Goal: Task Accomplishment & Management: Manage account settings

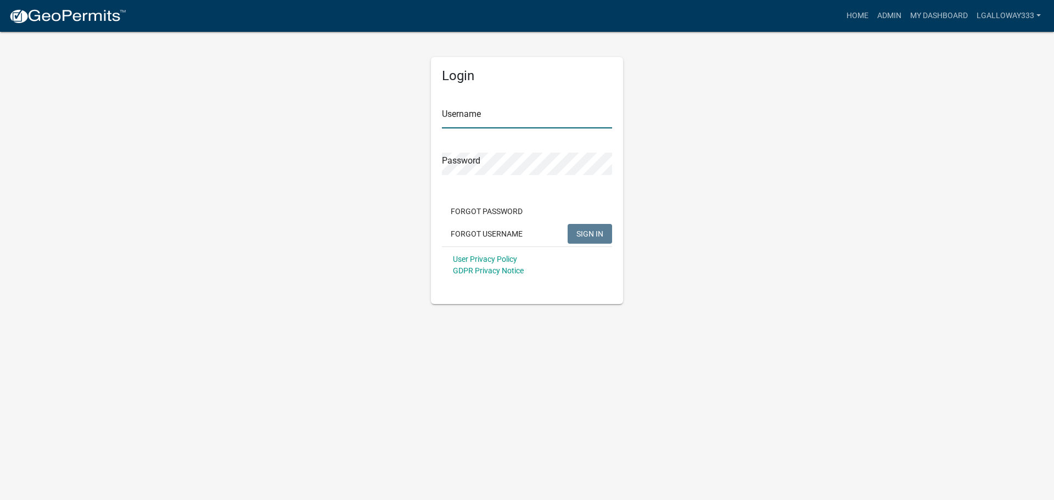
type input "lgalloway333"
click at [594, 229] on span "SIGN IN" at bounding box center [590, 233] width 27 height 9
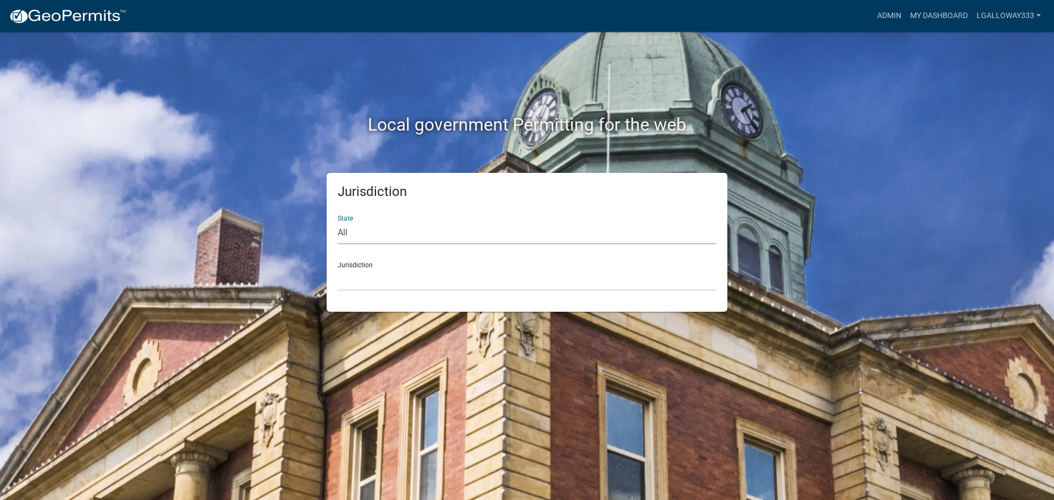
click at [402, 235] on select "All [US_STATE] [US_STATE] [US_STATE] [US_STATE] [US_STATE] [US_STATE] [US_STATE…" at bounding box center [527, 233] width 379 height 23
select select "[US_STATE]"
click at [338, 222] on select "All [US_STATE] [US_STATE] [US_STATE] [US_STATE] [US_STATE] [US_STATE] [US_STATE…" at bounding box center [527, 233] width 379 height 23
click at [386, 279] on select "City of [GEOGRAPHIC_DATA], [US_STATE] [GEOGRAPHIC_DATA], [US_STATE][PERSON_NAME…" at bounding box center [527, 280] width 379 height 23
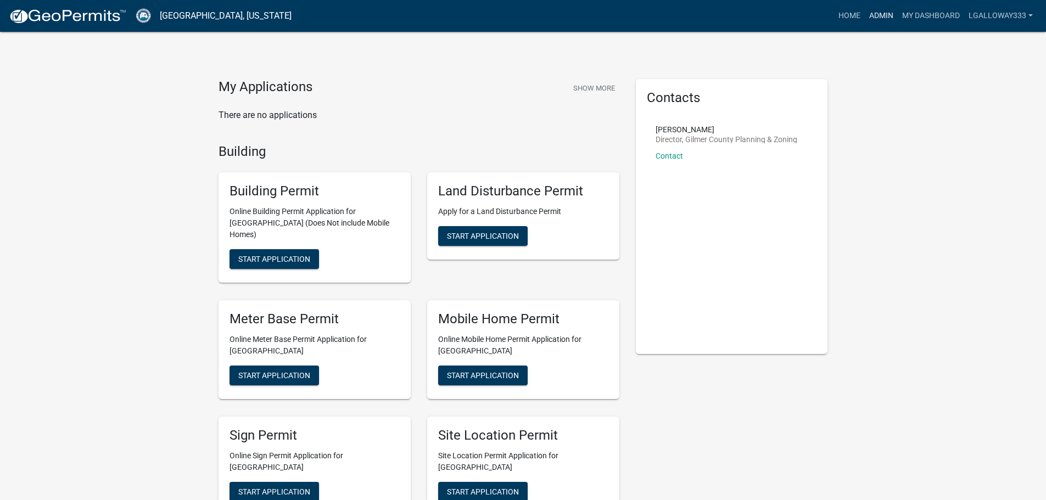
click at [884, 18] on link "Admin" at bounding box center [881, 15] width 33 height 21
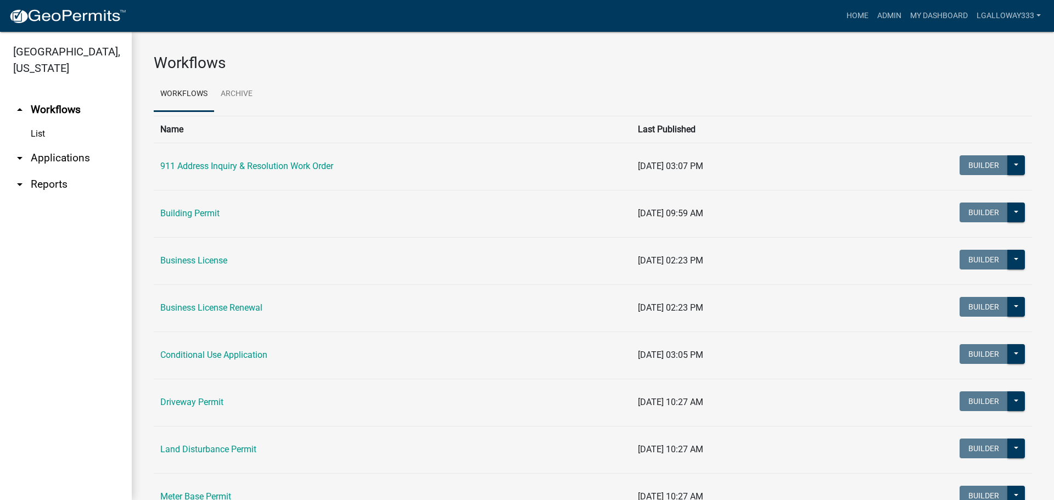
click at [68, 158] on link "arrow_drop_down Applications" at bounding box center [66, 158] width 132 height 26
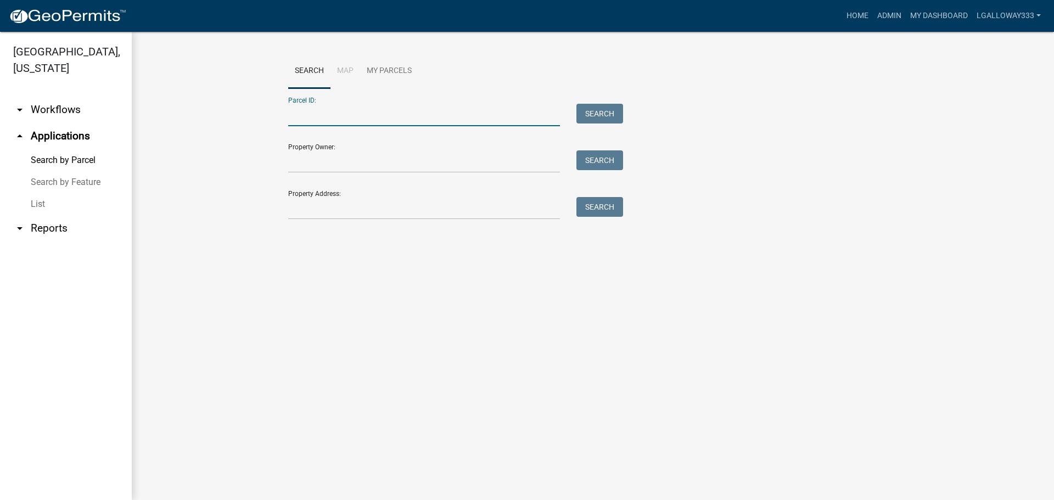
click at [300, 116] on input "Parcel ID:" at bounding box center [424, 115] width 272 height 23
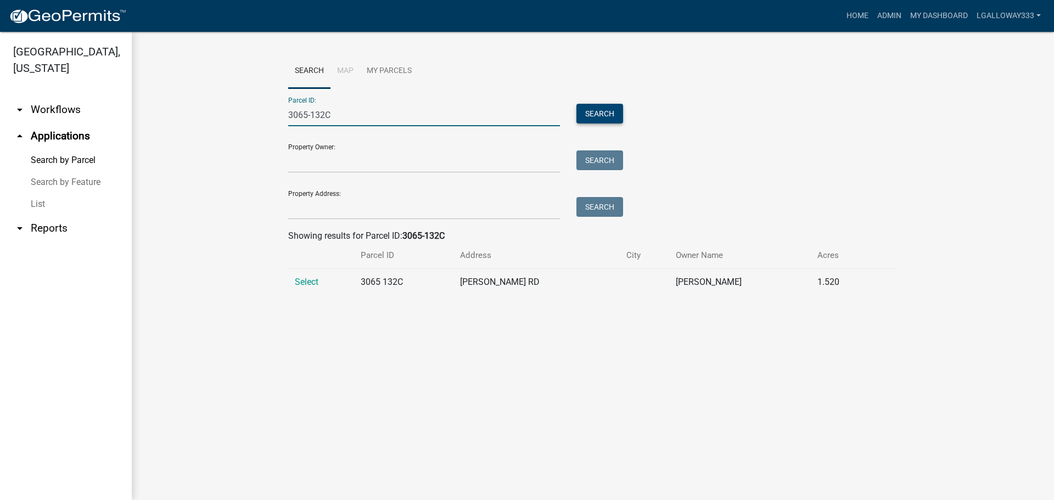
type input "3065-132C"
click at [603, 110] on button "Search" at bounding box center [600, 114] width 47 height 20
click at [310, 280] on span "Select" at bounding box center [307, 282] width 24 height 10
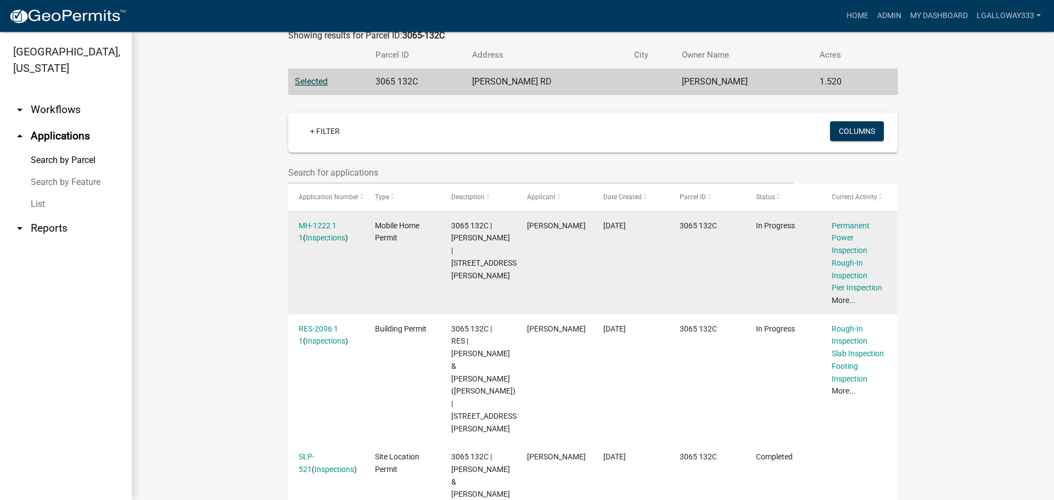
scroll to position [220, 0]
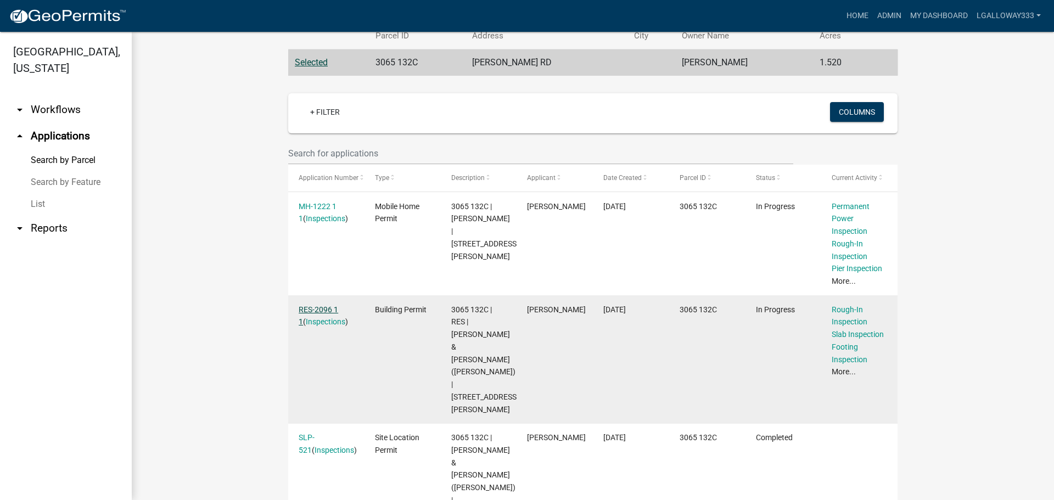
click at [314, 308] on link "RES-2096 1 1" at bounding box center [319, 315] width 40 height 21
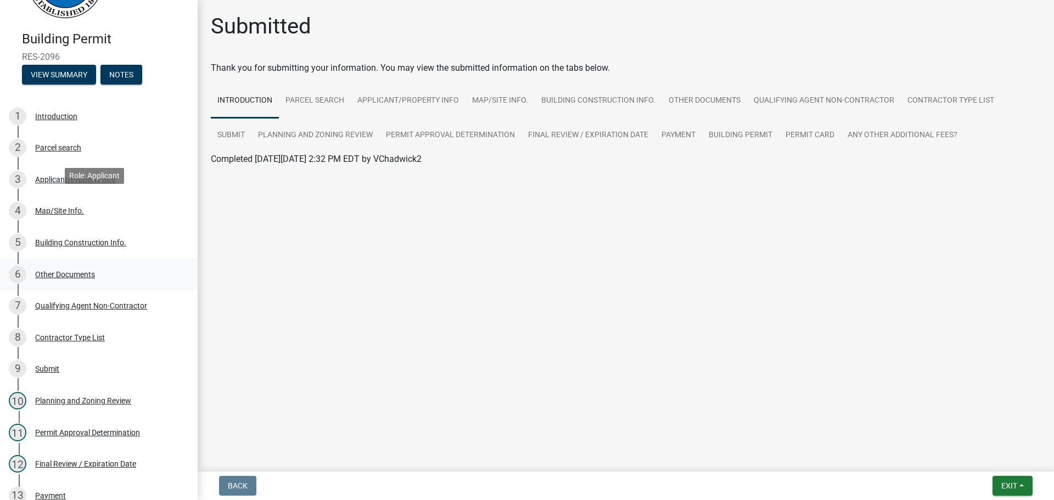
scroll to position [165, 0]
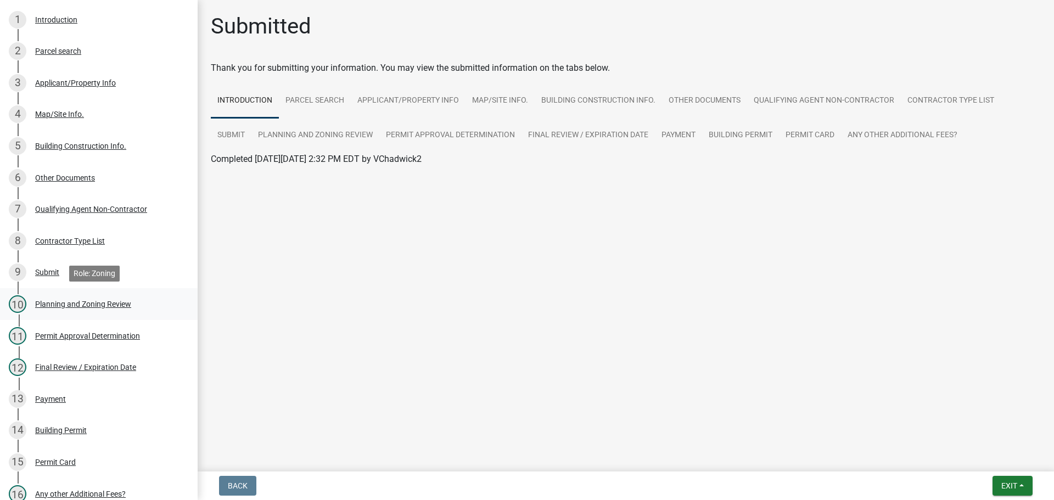
click at [114, 308] on div "Planning and Zoning Review" at bounding box center [83, 304] width 96 height 8
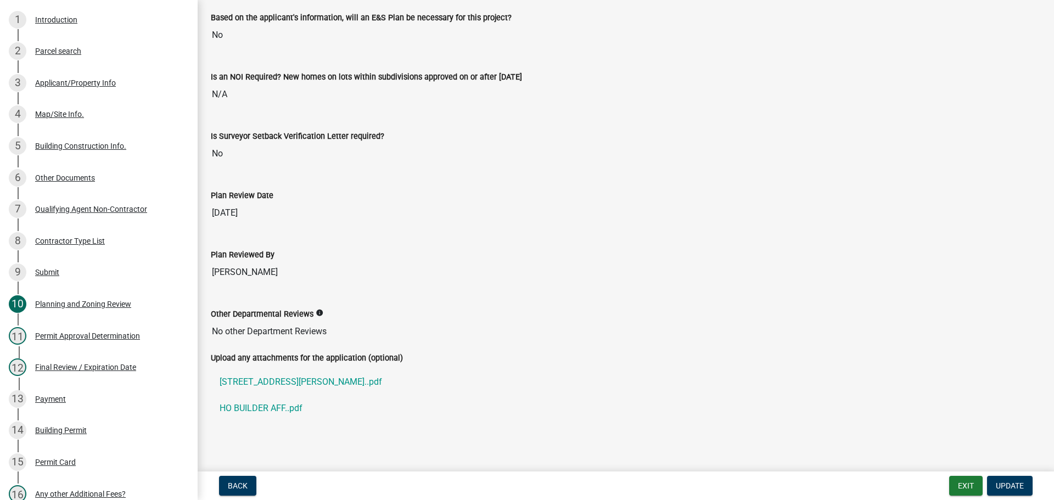
scroll to position [2228, 0]
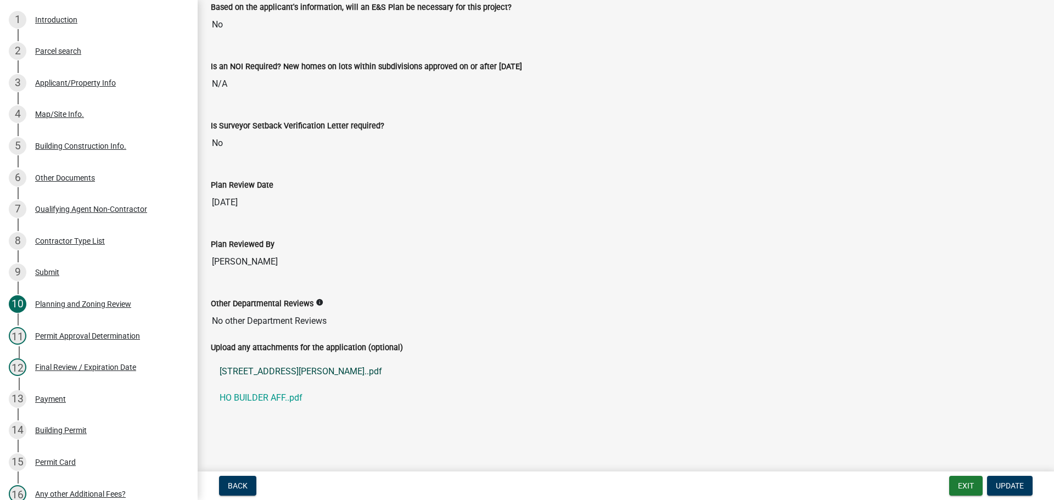
click at [276, 371] on link "146 LEONARD EVANS RD..pdf" at bounding box center [626, 372] width 830 height 26
click at [272, 399] on link "HO BUILDER AFF..pdf" at bounding box center [626, 398] width 830 height 26
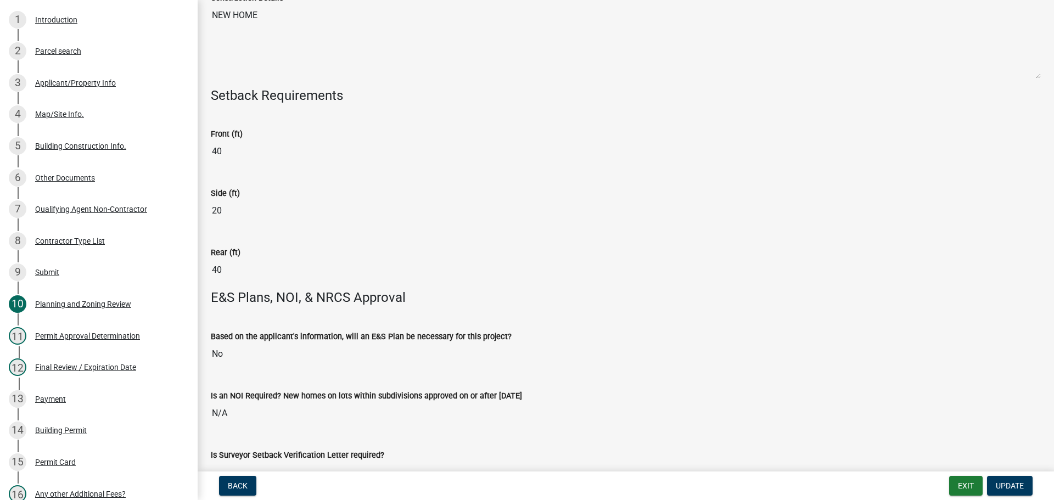
scroll to position [1569, 0]
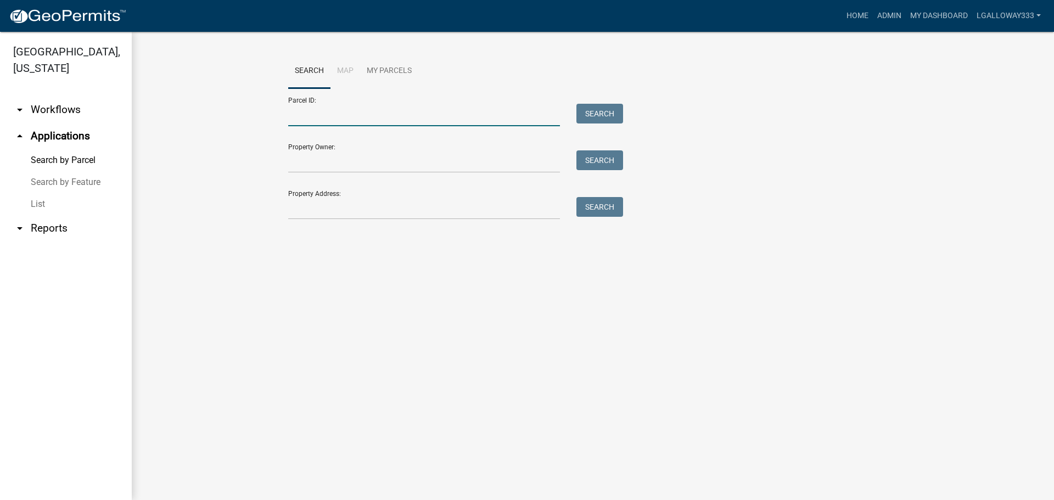
click at [365, 110] on input "Parcel ID:" at bounding box center [424, 115] width 272 height 23
type input "3065-132C"
click at [602, 116] on button "Search" at bounding box center [600, 114] width 47 height 20
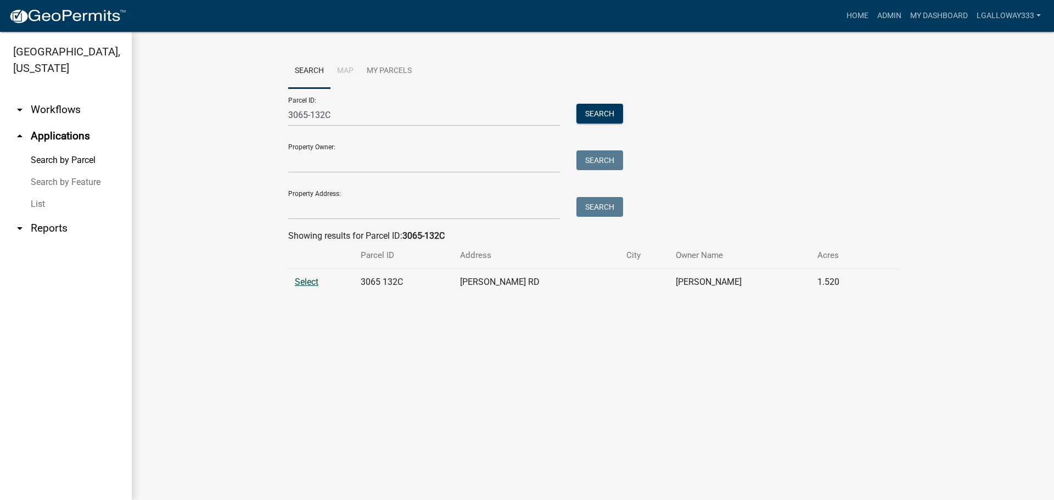
click at [310, 283] on span "Select" at bounding box center [307, 282] width 24 height 10
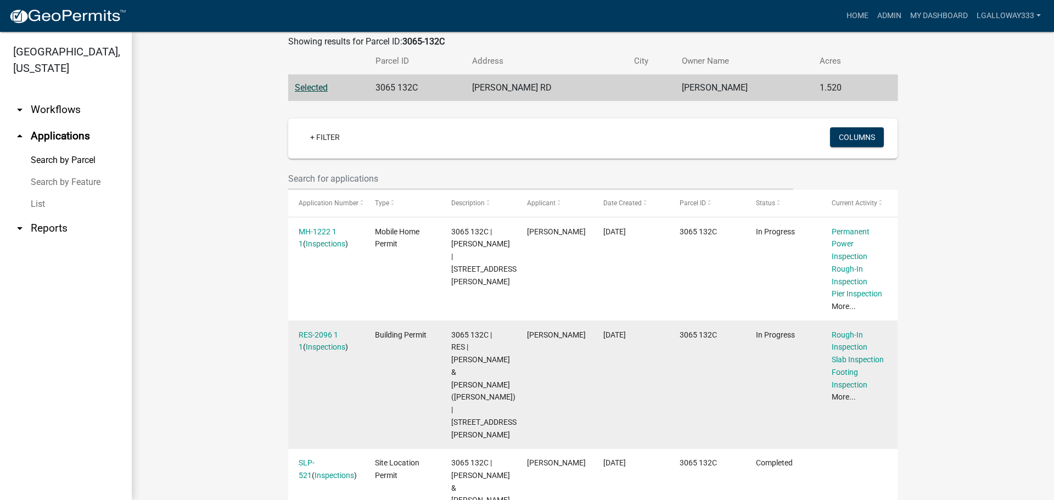
scroll to position [220, 0]
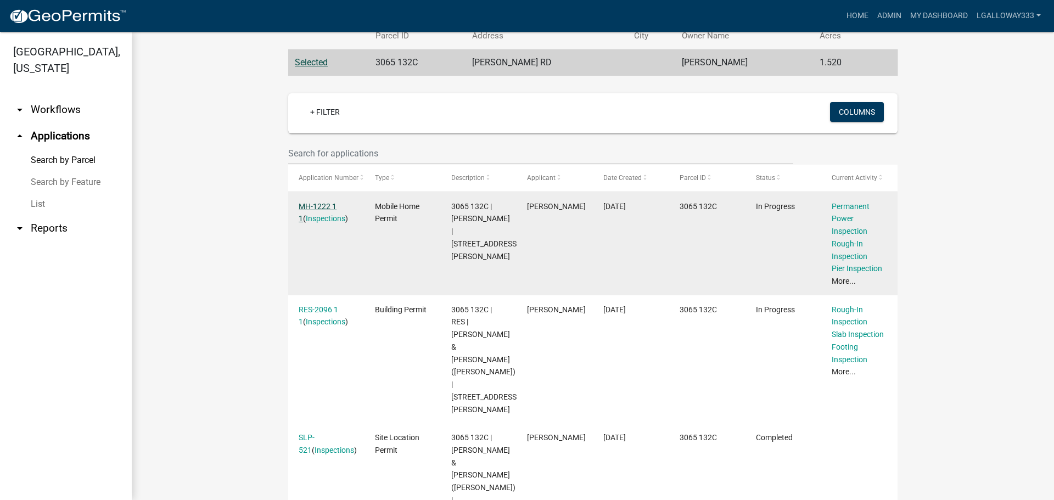
click at [323, 210] on link "MH-1222 1 1" at bounding box center [318, 212] width 38 height 21
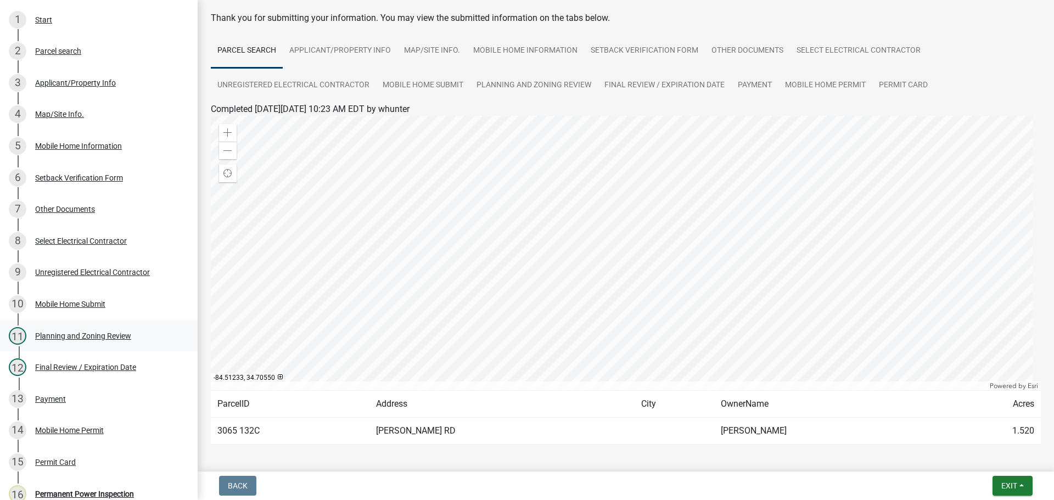
scroll to position [92, 0]
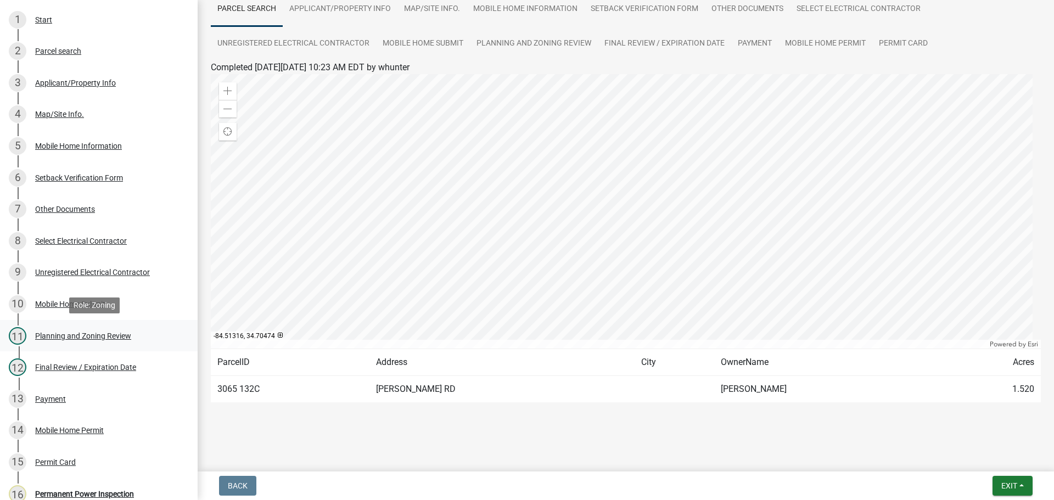
click at [60, 335] on div "Planning and Zoning Review" at bounding box center [83, 336] width 96 height 8
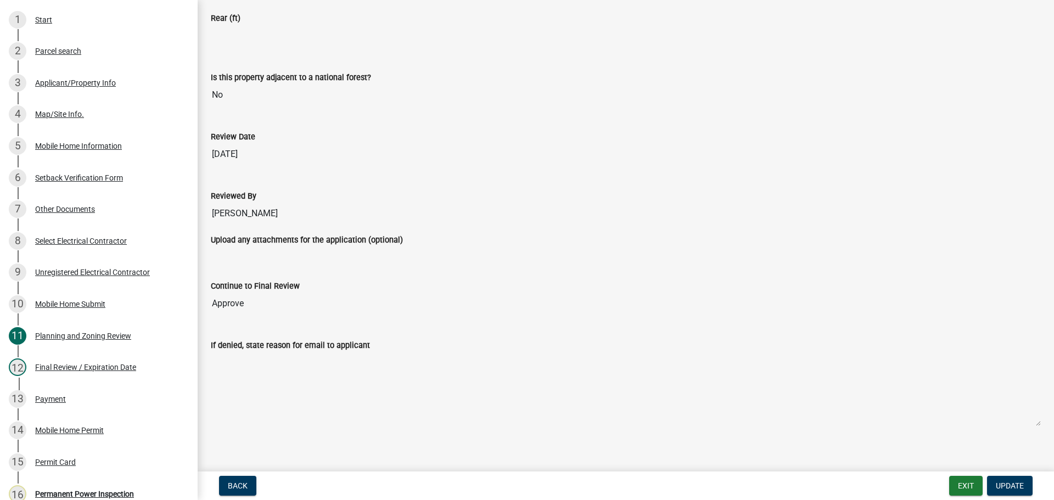
scroll to position [450, 0]
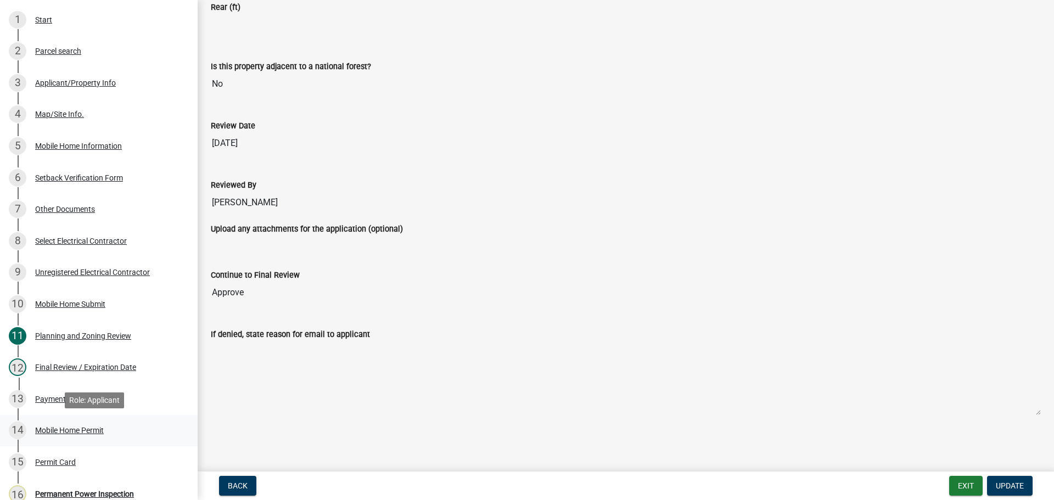
click at [61, 431] on div "Mobile Home Permit" at bounding box center [69, 431] width 69 height 8
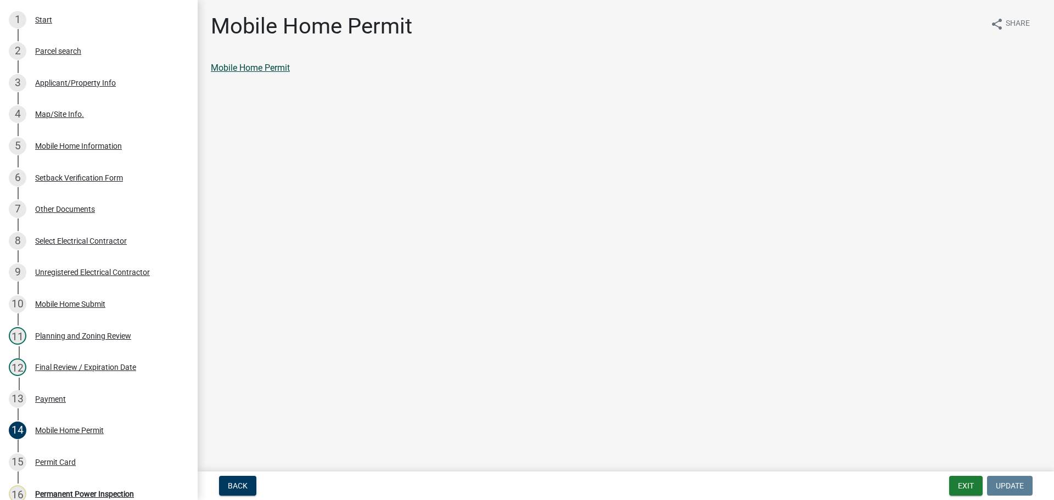
click at [272, 69] on link "Mobile Home Permit" at bounding box center [250, 68] width 79 height 10
click at [92, 337] on div "Planning and Zoning Review" at bounding box center [83, 336] width 96 height 8
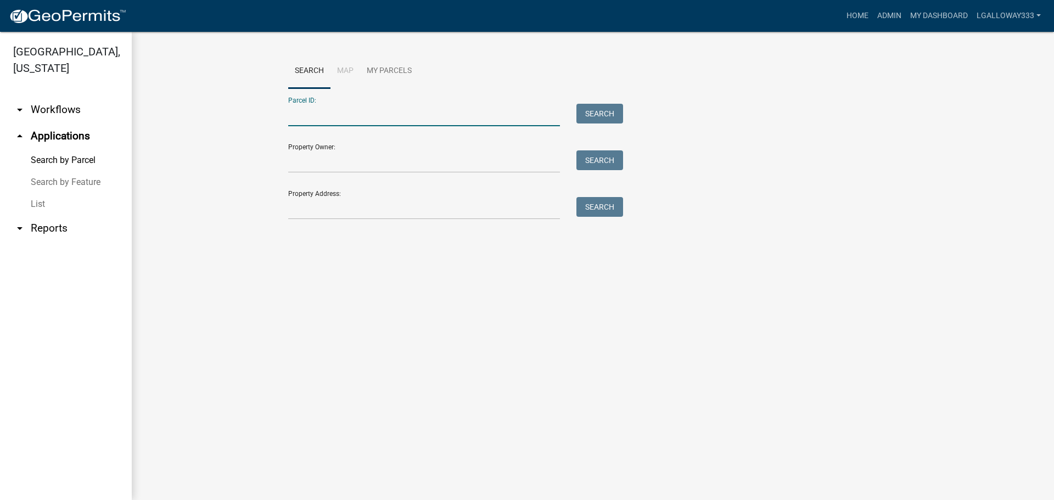
click at [327, 112] on input "Parcel ID:" at bounding box center [424, 115] width 272 height 23
type input "3065-132C"
click at [613, 113] on button "Search" at bounding box center [600, 114] width 47 height 20
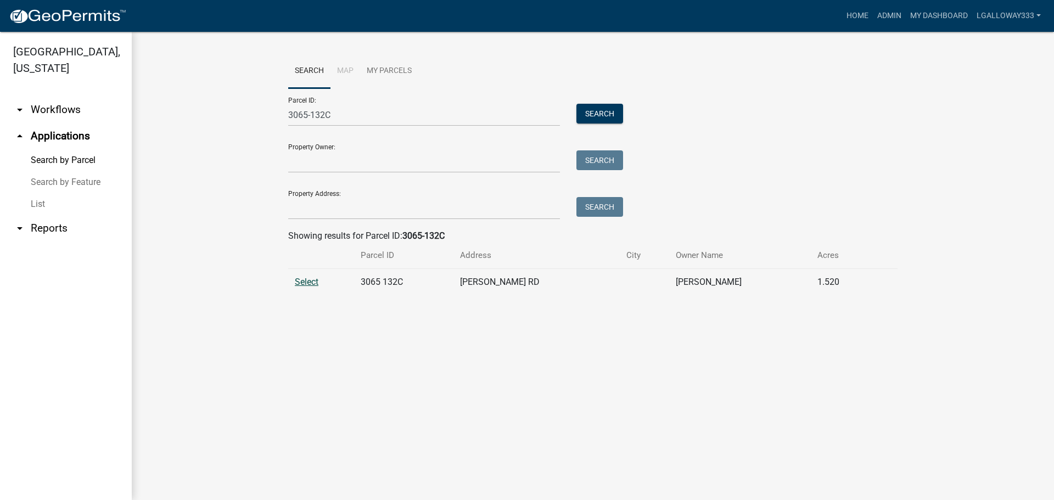
click at [308, 280] on span "Select" at bounding box center [307, 282] width 24 height 10
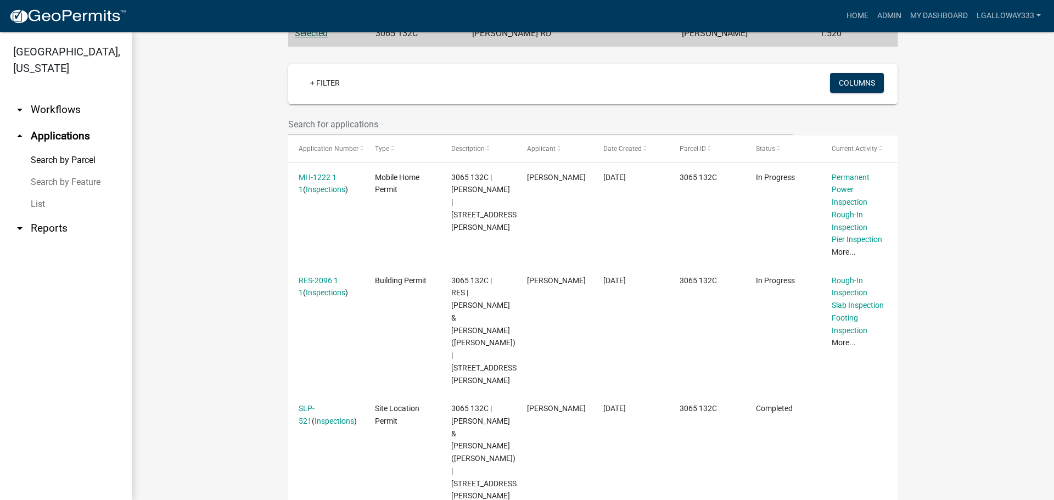
scroll to position [275, 0]
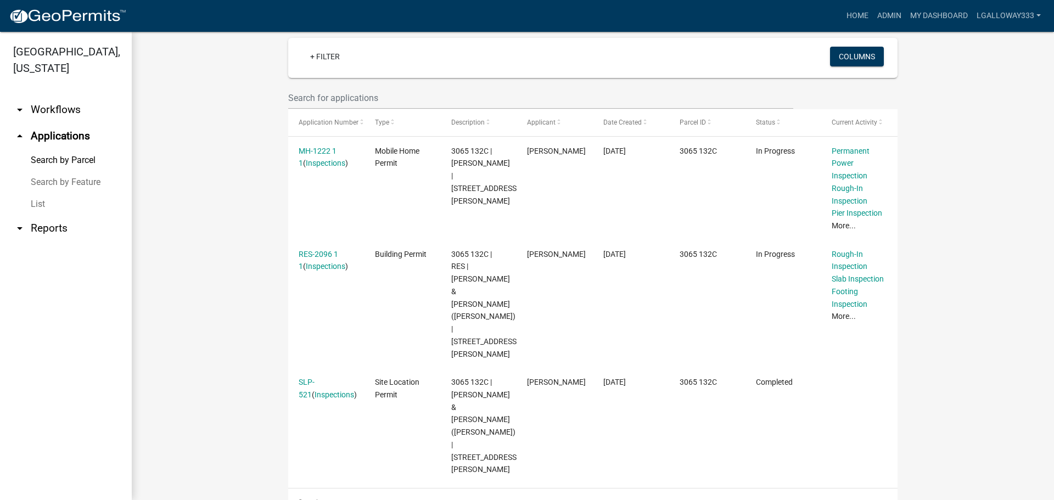
click at [53, 112] on link "arrow_drop_down Workflows" at bounding box center [66, 110] width 132 height 26
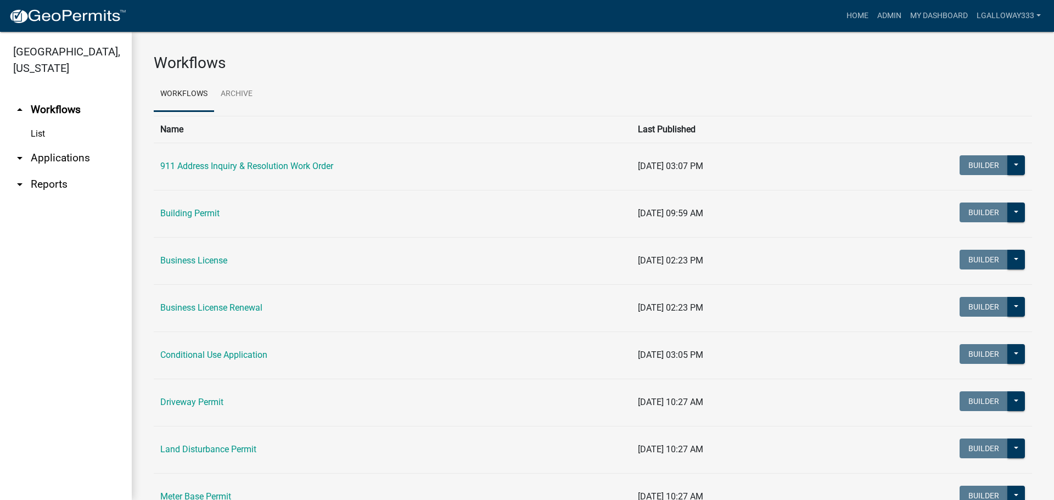
click at [187, 208] on td "Building Permit" at bounding box center [393, 213] width 478 height 47
click at [187, 212] on link "Building Permit" at bounding box center [189, 213] width 59 height 10
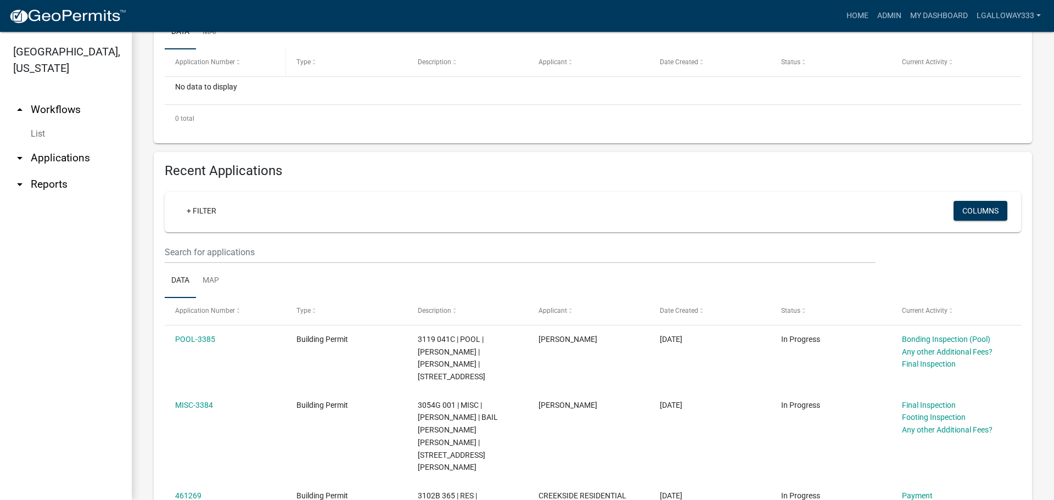
scroll to position [275, 0]
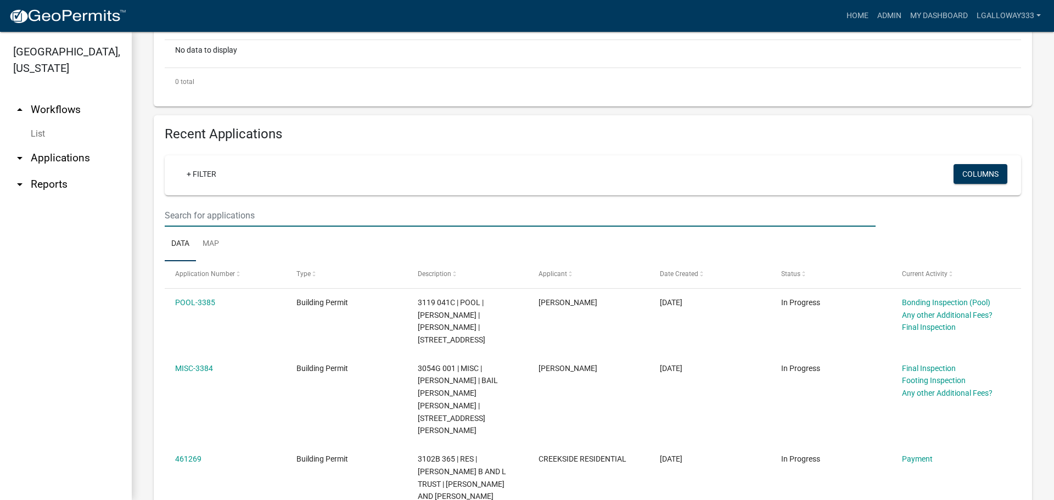
click at [245, 213] on input "text" at bounding box center [520, 215] width 711 height 23
type input "2096"
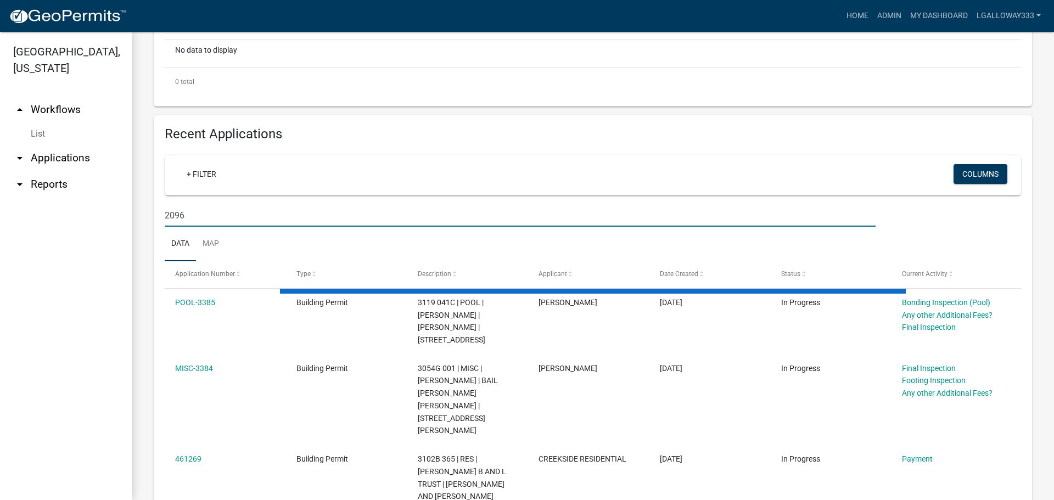
scroll to position [193, 0]
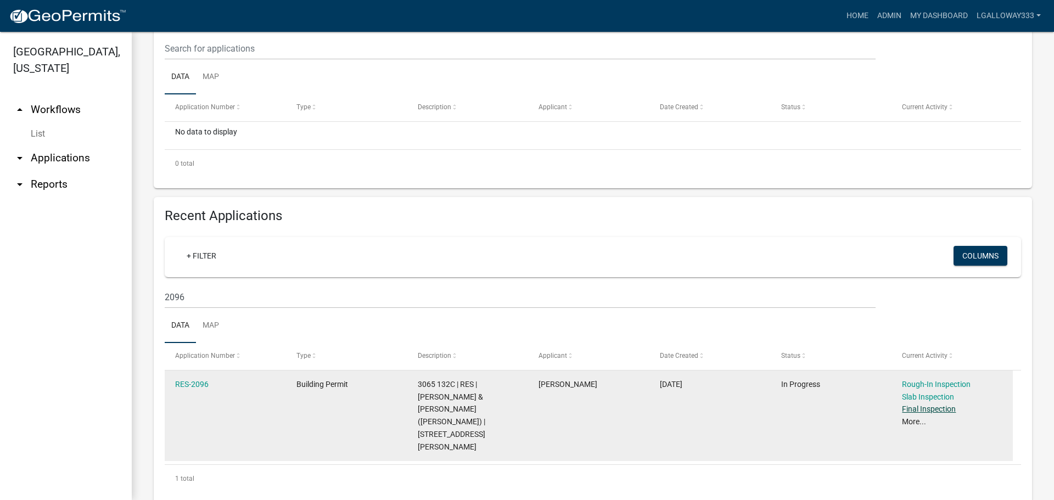
click at [916, 410] on link "Final Inspection" at bounding box center [929, 409] width 54 height 9
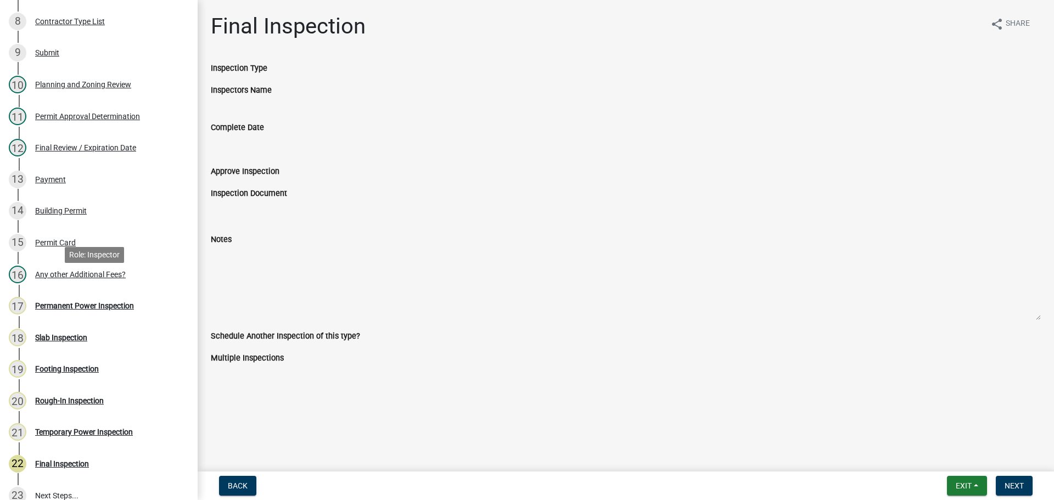
scroll to position [439, 0]
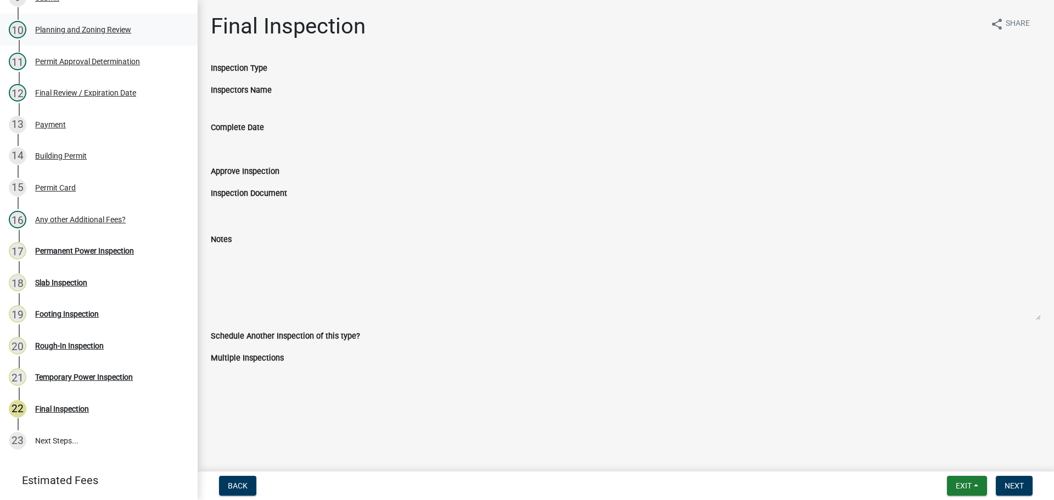
click at [91, 33] on div "Planning and Zoning Review" at bounding box center [83, 30] width 96 height 8
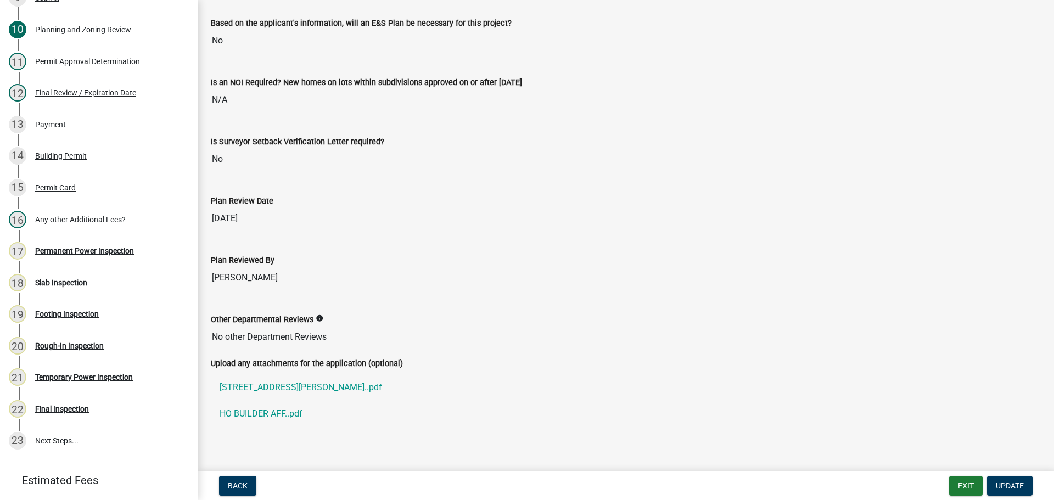
scroll to position [2228, 0]
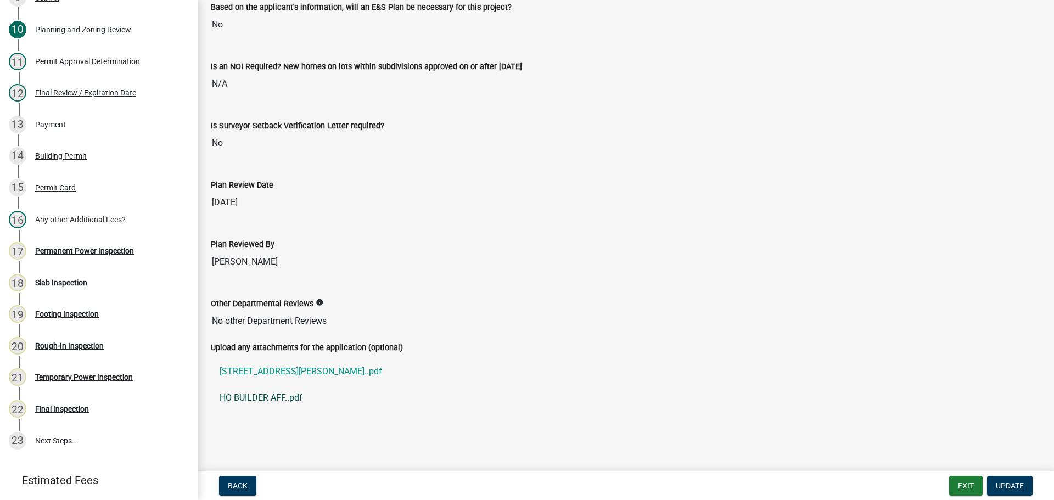
click at [252, 394] on link "HO BUILDER AFF..pdf" at bounding box center [626, 398] width 830 height 26
click at [307, 370] on link "146 LEONARD EVANS RD..pdf" at bounding box center [626, 372] width 830 height 26
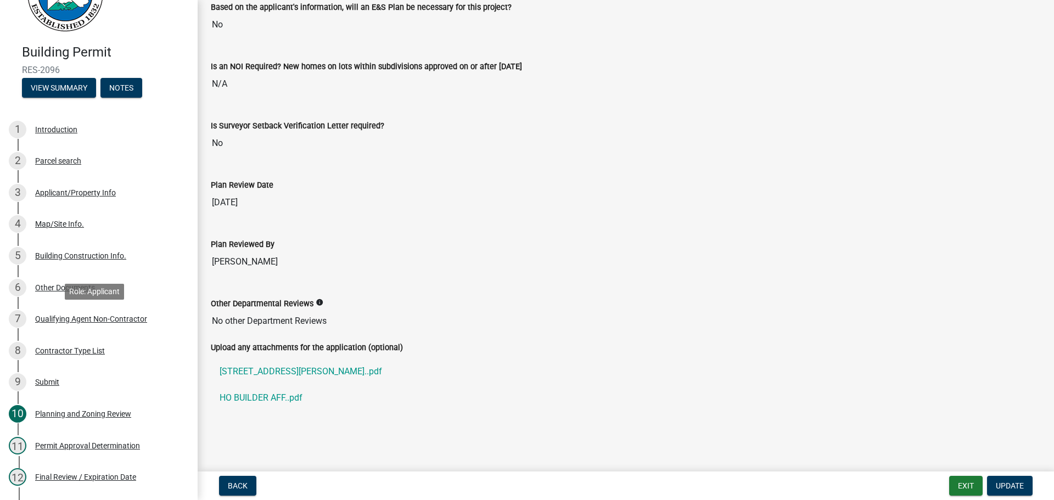
scroll to position [0, 0]
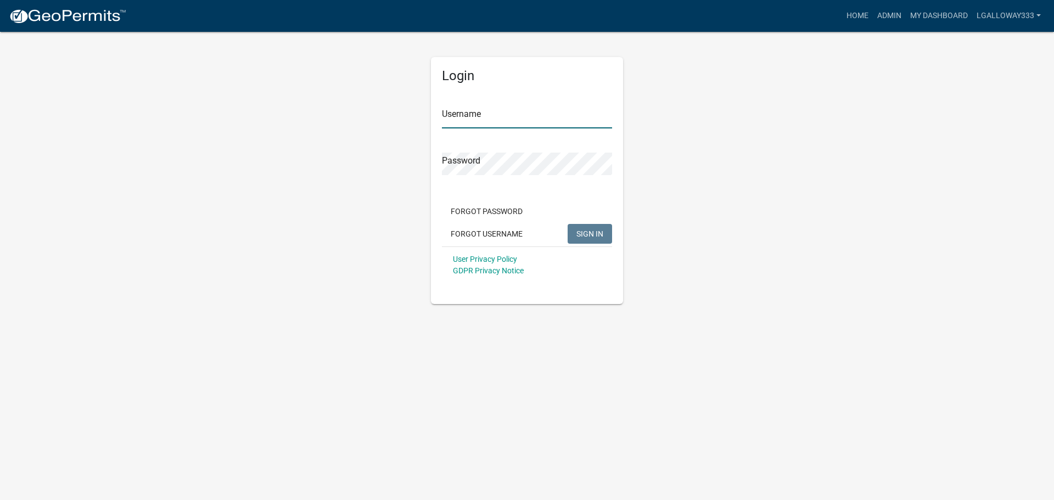
type input "lgalloway333"
click at [589, 233] on span "SIGN IN" at bounding box center [590, 233] width 27 height 9
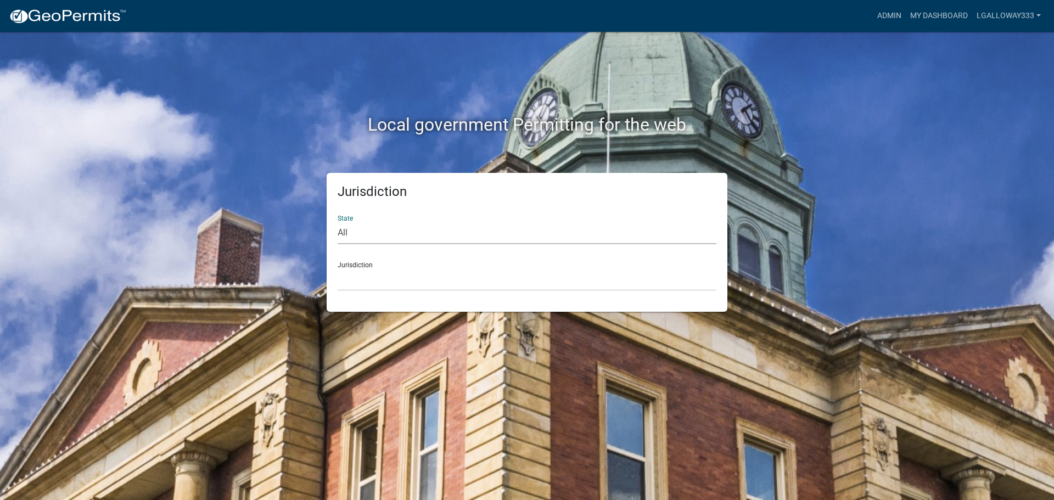
drag, startPoint x: 342, startPoint y: 230, endPoint x: 352, endPoint y: 230, distance: 9.9
click at [342, 230] on select "All [US_STATE] [US_STATE] [US_STATE] [US_STATE] [US_STATE] [US_STATE] [US_STATE…" at bounding box center [527, 233] width 379 height 23
select select "[US_STATE]"
click at [338, 222] on select "All [US_STATE] [US_STATE] [US_STATE] [US_STATE] [US_STATE] [US_STATE] [US_STATE…" at bounding box center [527, 233] width 379 height 23
click at [367, 272] on select "City of [GEOGRAPHIC_DATA], [US_STATE] [GEOGRAPHIC_DATA], [US_STATE][PERSON_NAME…" at bounding box center [527, 280] width 379 height 23
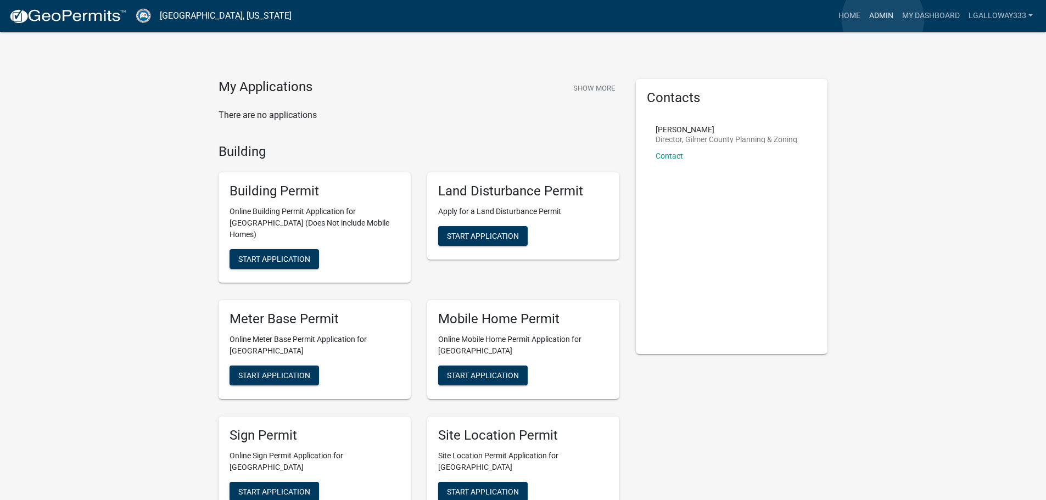
click at [883, 19] on link "Admin" at bounding box center [881, 15] width 33 height 21
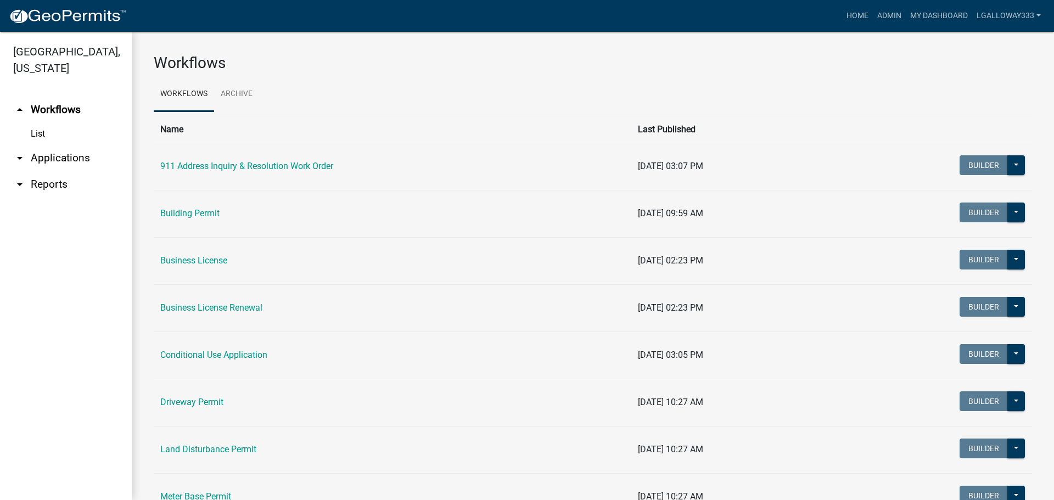
click at [43, 159] on link "arrow_drop_down Applications" at bounding box center [66, 158] width 132 height 26
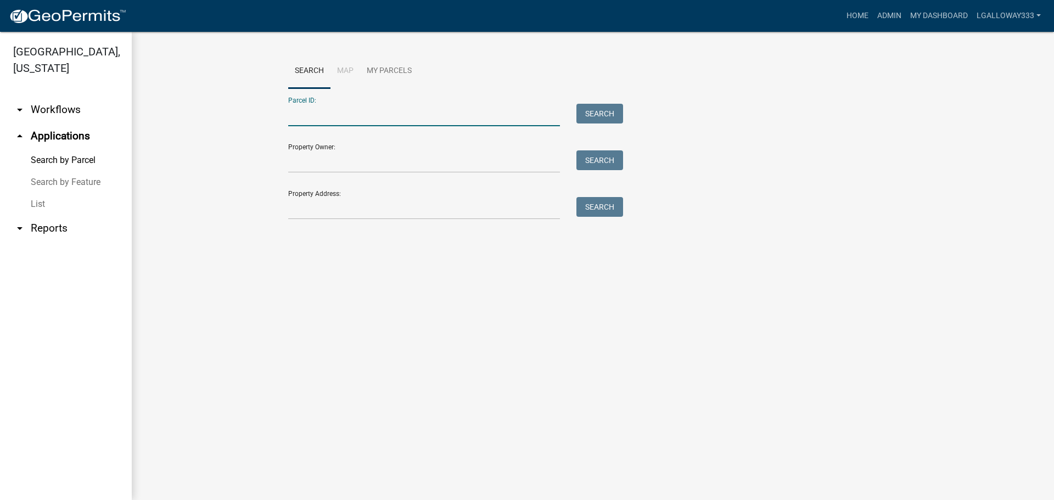
click at [308, 107] on input "Parcel ID:" at bounding box center [424, 115] width 272 height 23
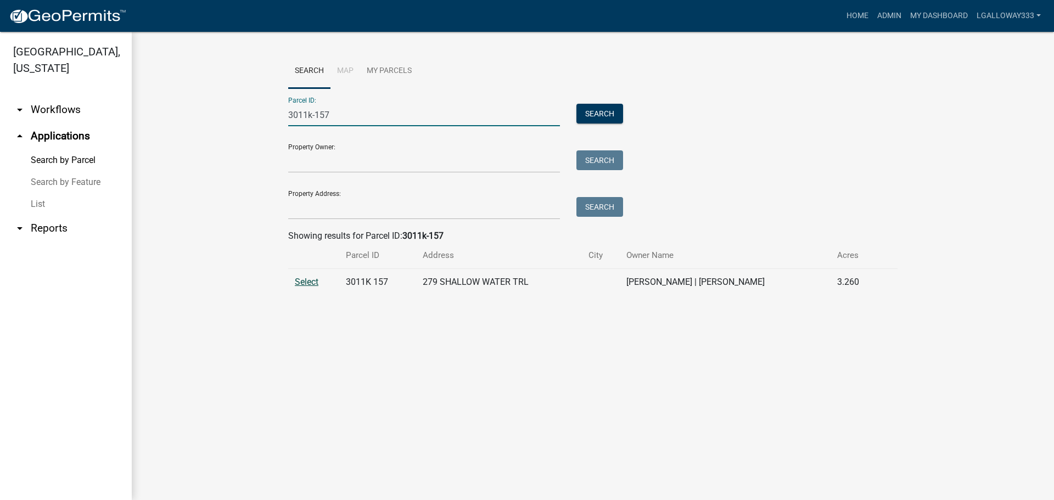
type input "3011k-157"
click at [306, 281] on span "Select" at bounding box center [307, 282] width 24 height 10
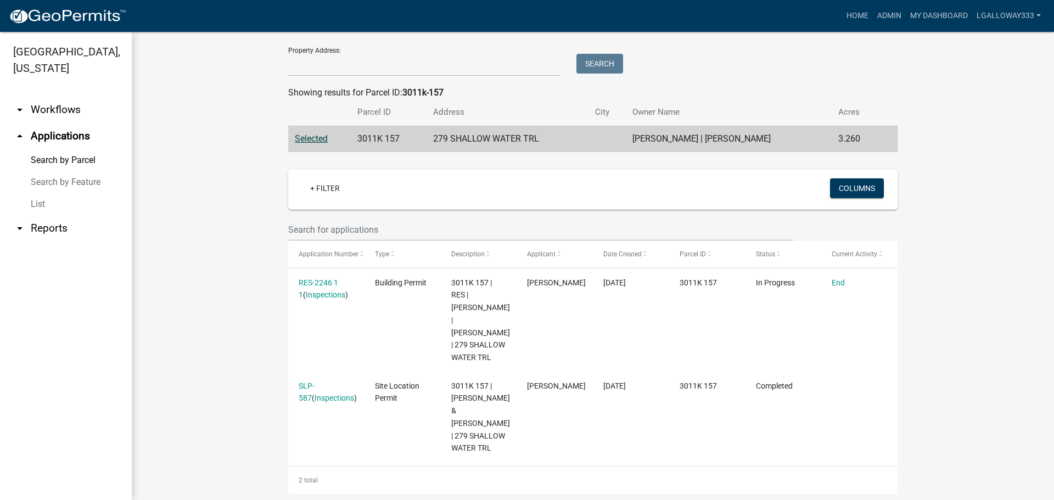
scroll to position [159, 0]
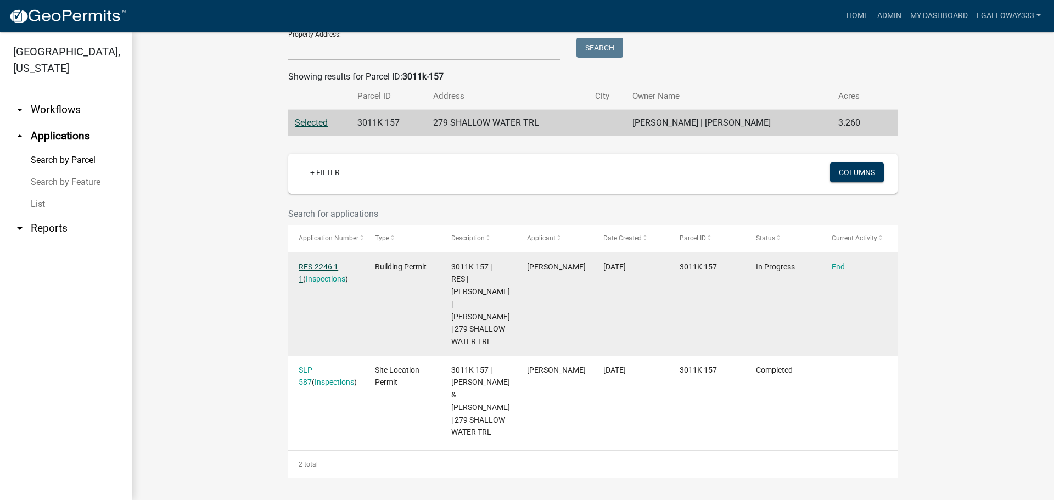
click at [321, 269] on link "RES-2246 1 1" at bounding box center [319, 272] width 40 height 21
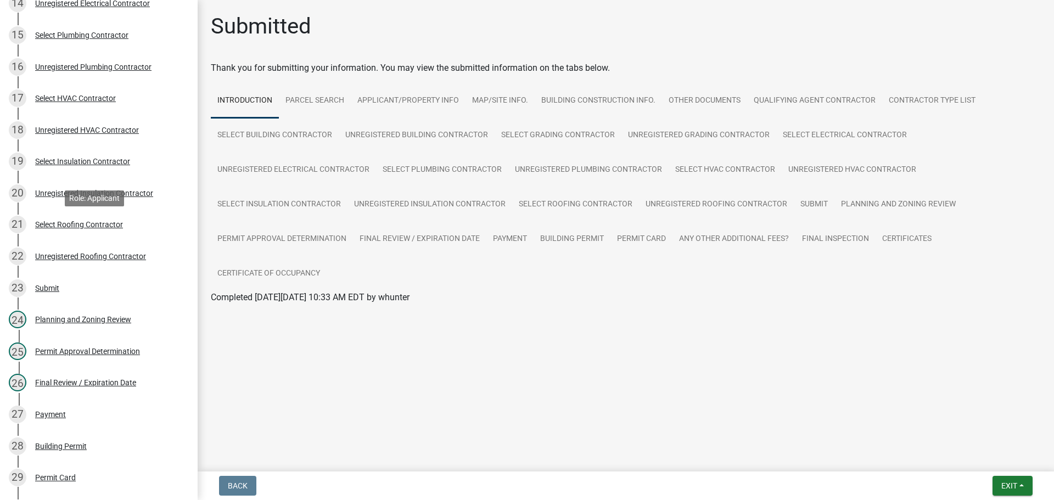
scroll to position [659, 0]
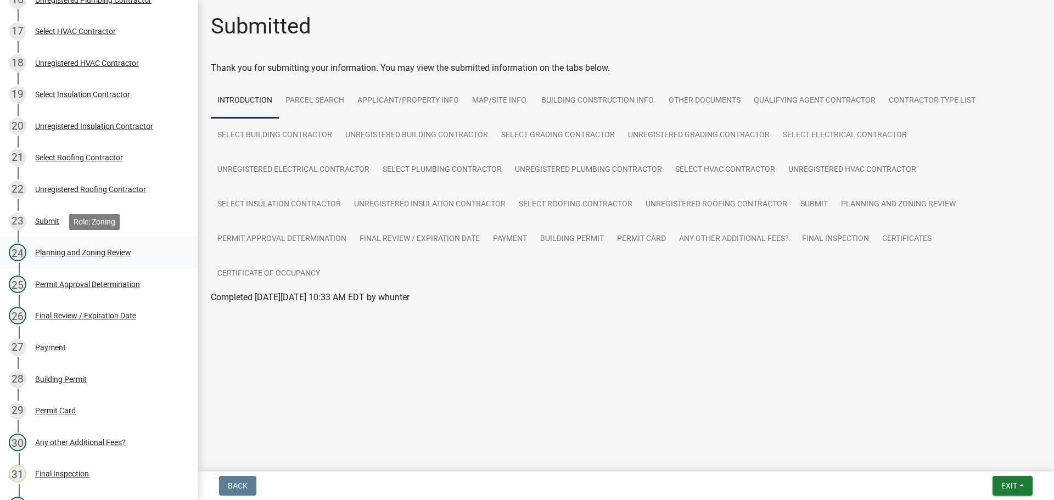
click at [102, 253] on div "Planning and Zoning Review" at bounding box center [83, 253] width 96 height 8
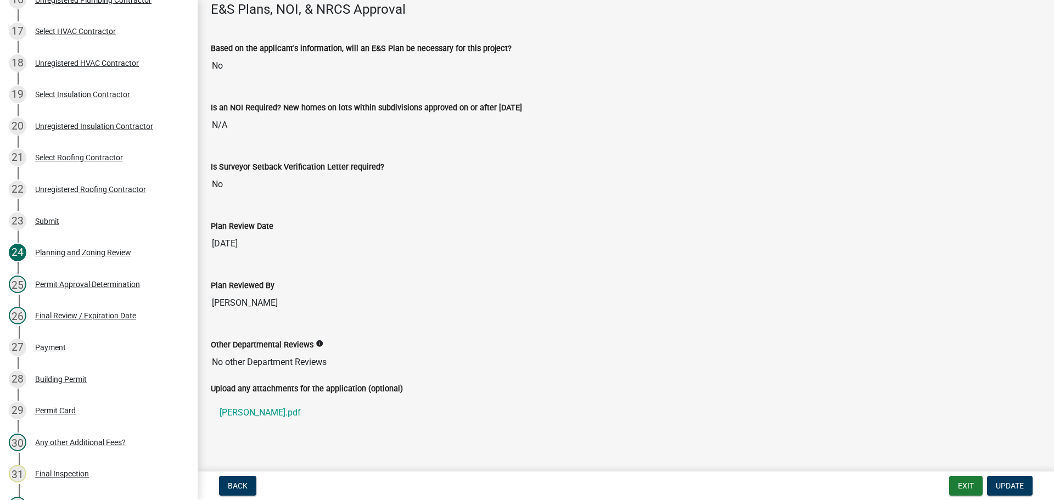
scroll to position [2239, 0]
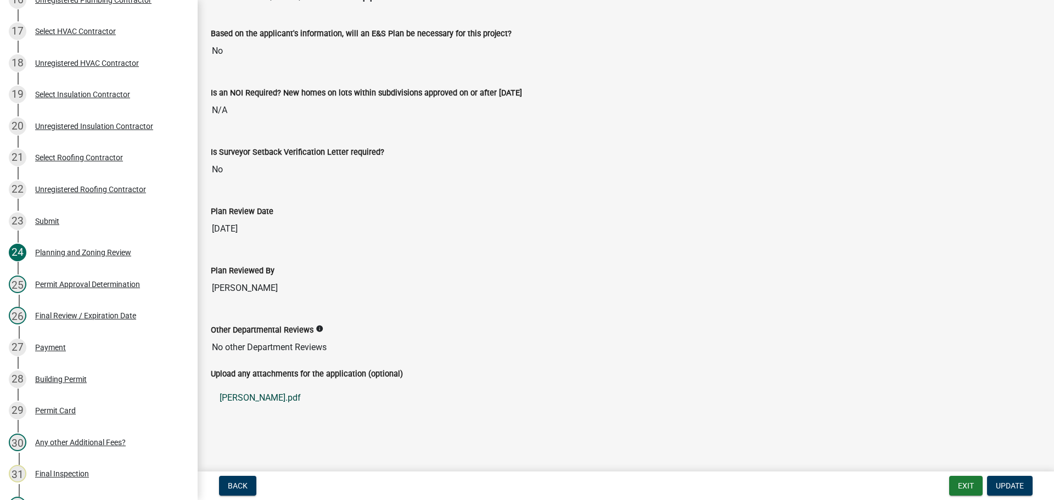
click at [254, 400] on link "[PERSON_NAME].pdf" at bounding box center [626, 398] width 830 height 26
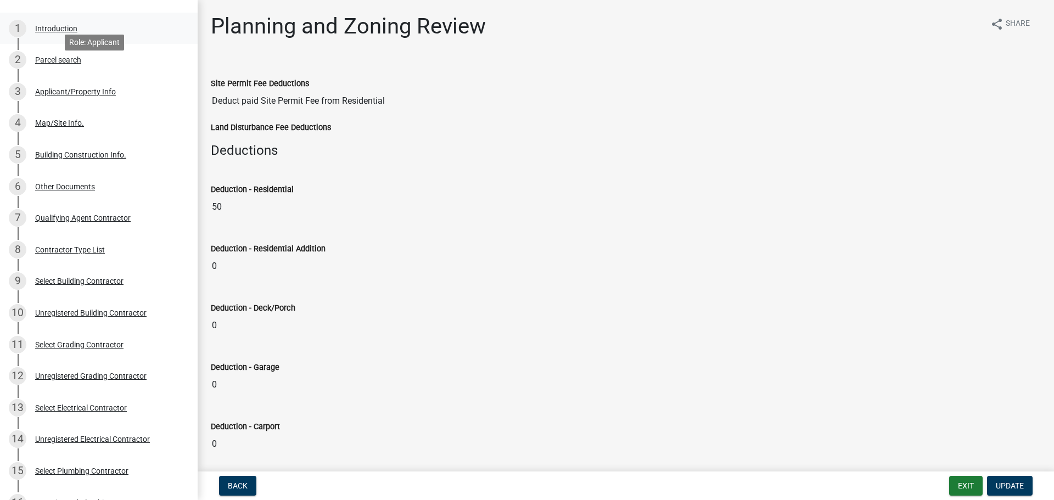
scroll to position [165, 0]
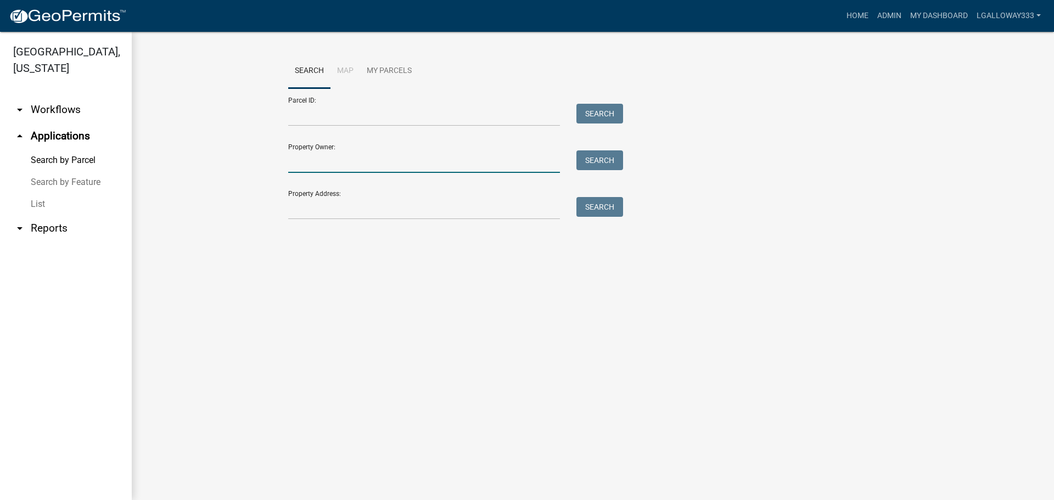
click at [368, 163] on input "Property Owner:" at bounding box center [424, 161] width 272 height 23
type input "RAMROOP"
click at [599, 162] on button "Search" at bounding box center [600, 160] width 47 height 20
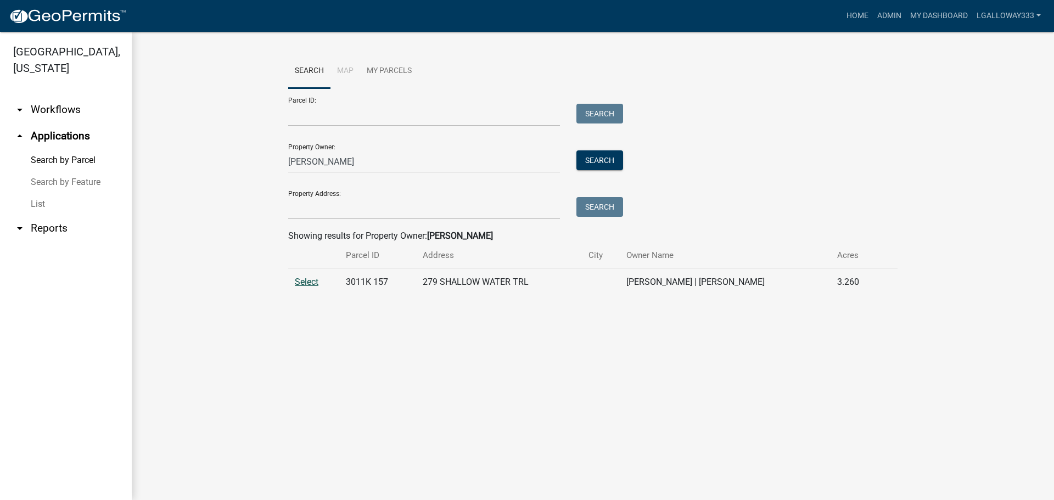
click at [305, 283] on span "Select" at bounding box center [307, 282] width 24 height 10
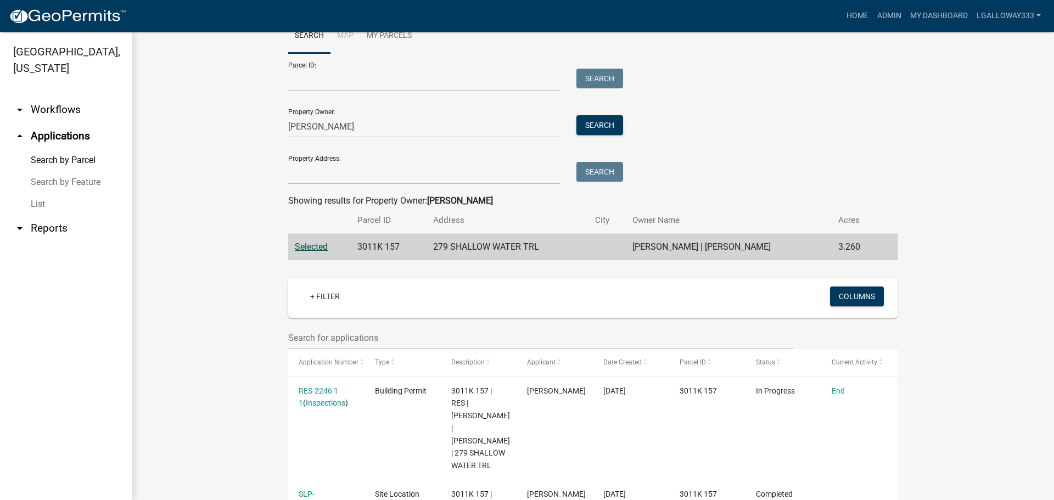
scroll to position [159, 0]
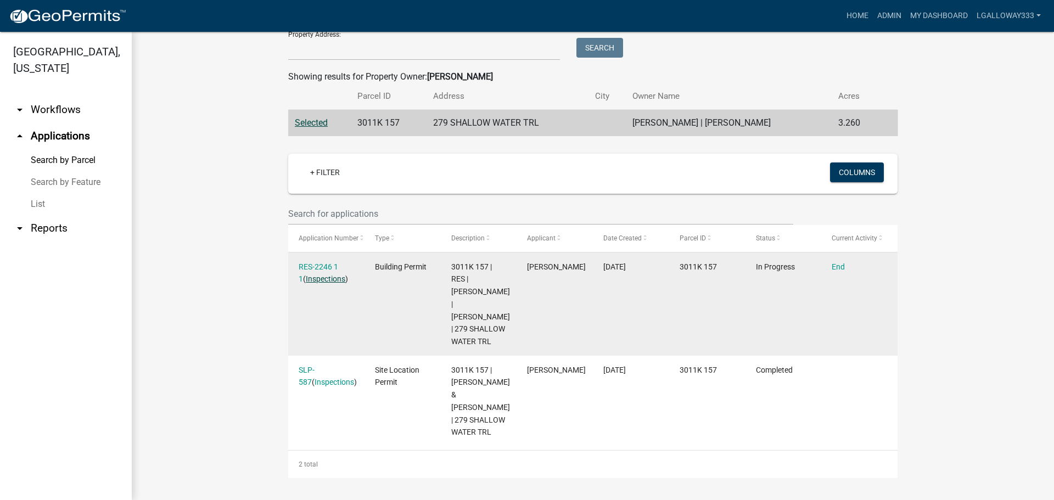
click at [325, 276] on link "Inspections" at bounding box center [326, 279] width 40 height 9
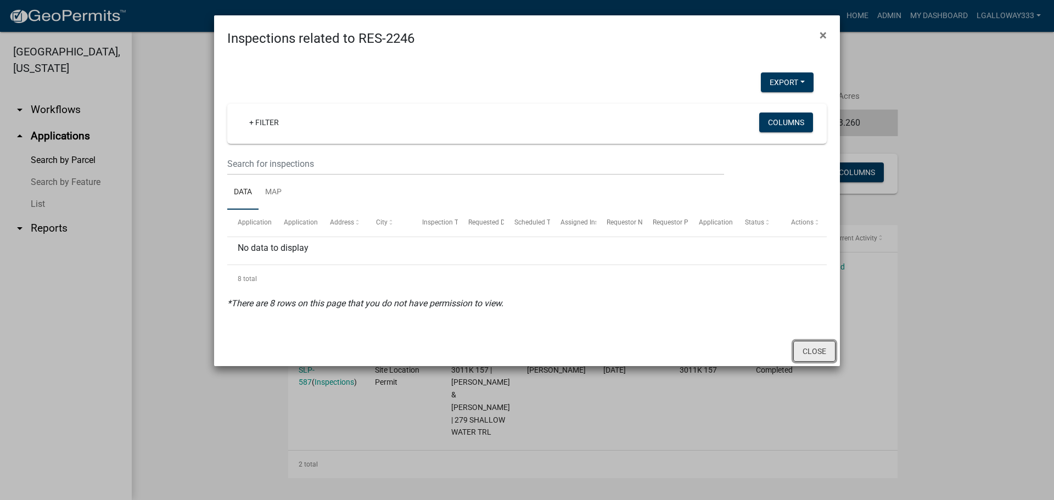
click at [802, 351] on button "Close" at bounding box center [814, 351] width 42 height 21
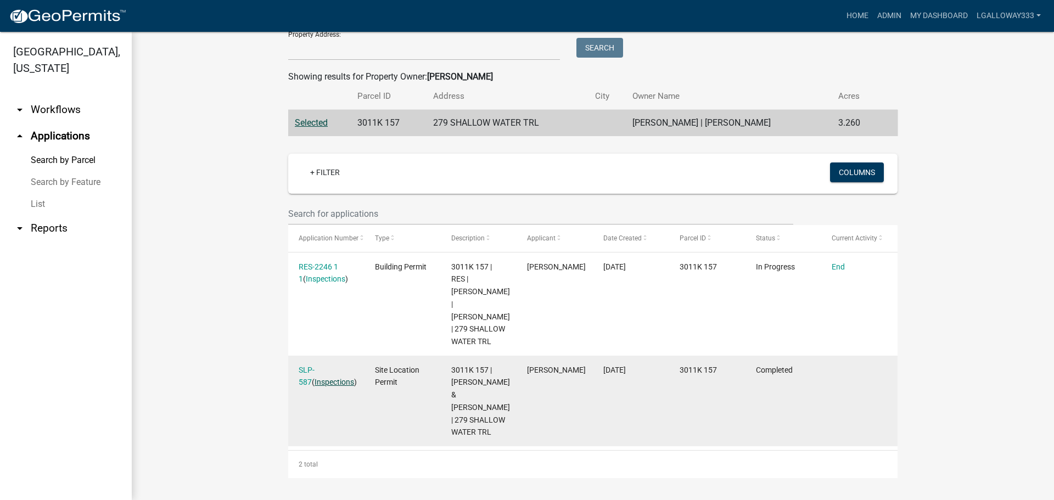
click at [328, 378] on link "Inspections" at bounding box center [335, 382] width 40 height 9
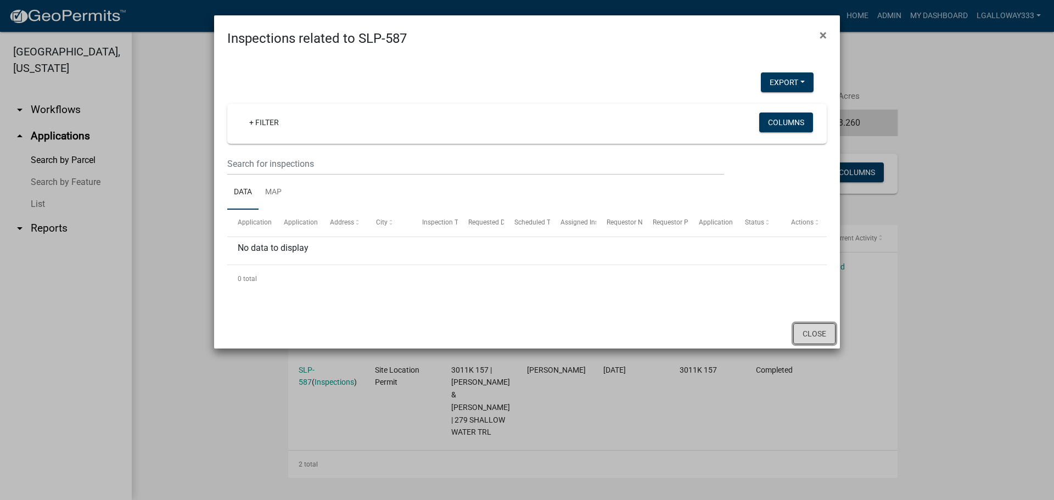
click at [812, 331] on button "Close" at bounding box center [814, 333] width 42 height 21
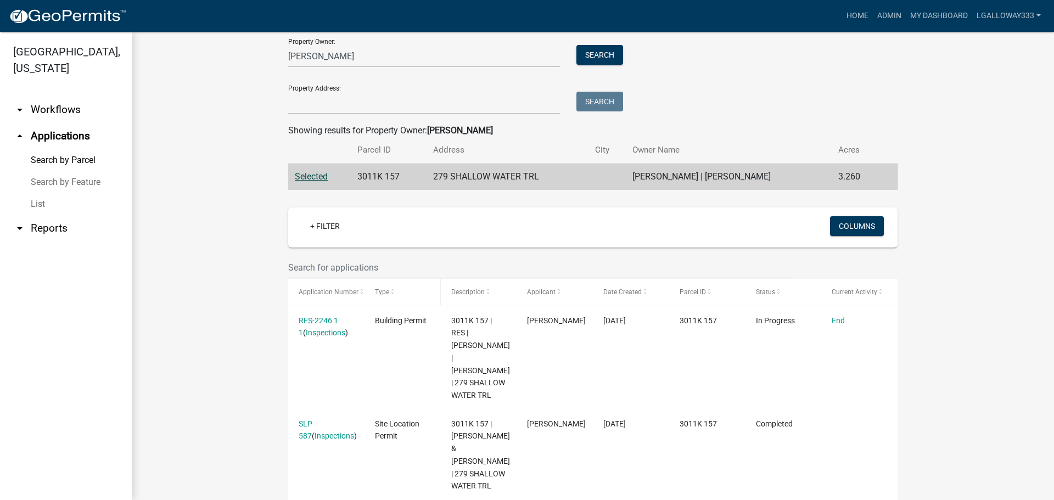
scroll to position [110, 0]
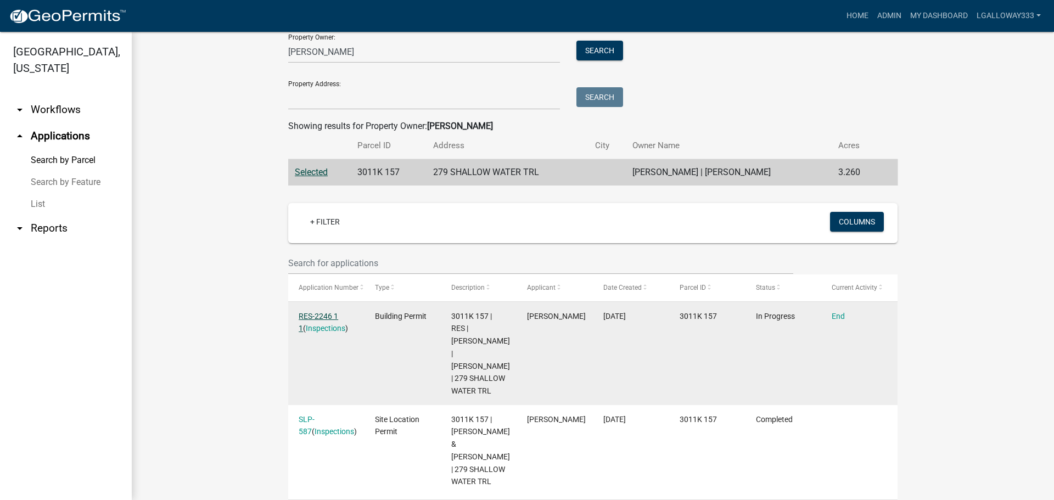
click at [319, 313] on link "RES-2246 1 1" at bounding box center [319, 322] width 40 height 21
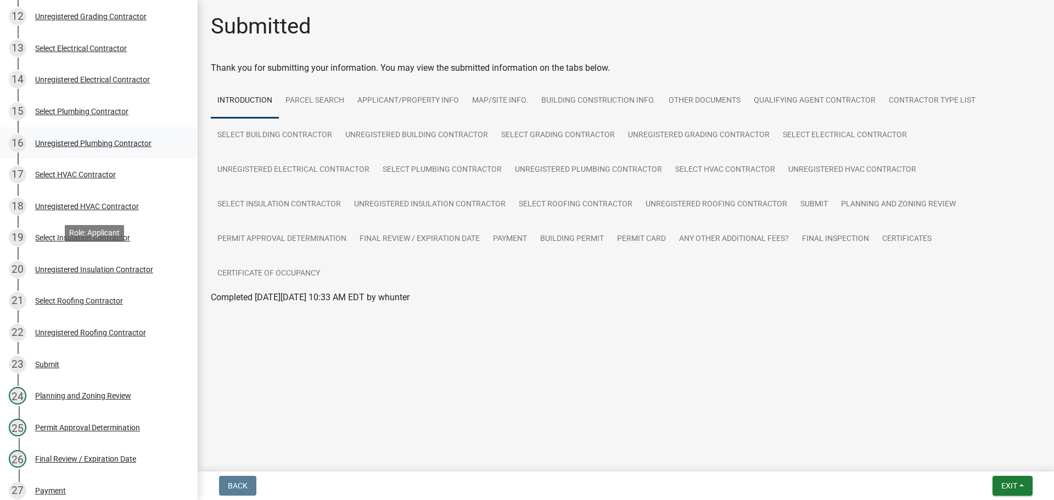
scroll to position [549, 0]
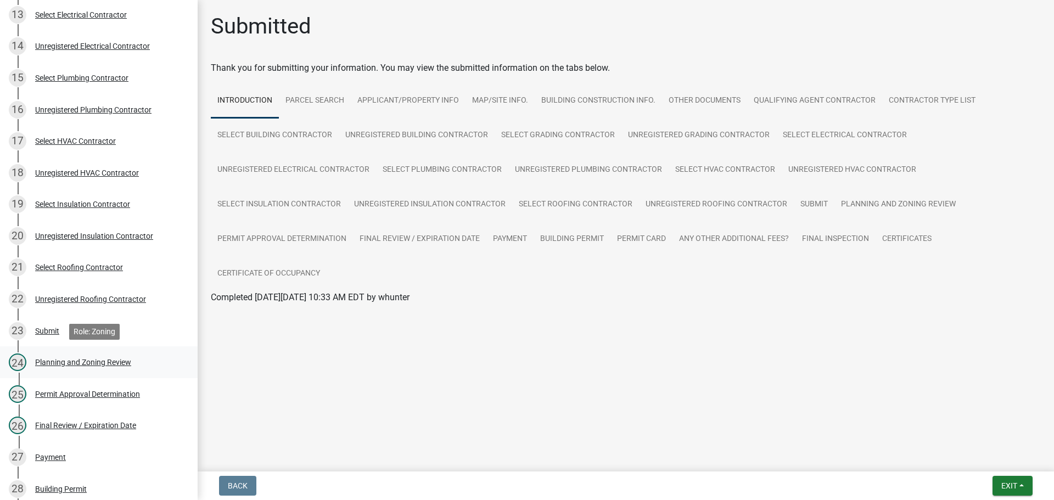
click at [116, 360] on div "Planning and Zoning Review" at bounding box center [83, 363] width 96 height 8
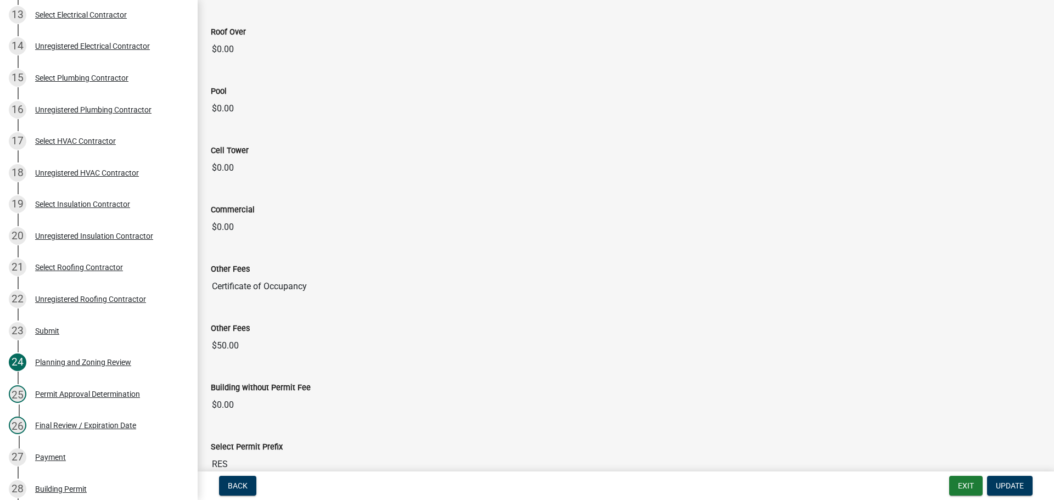
scroll to position [1647, 0]
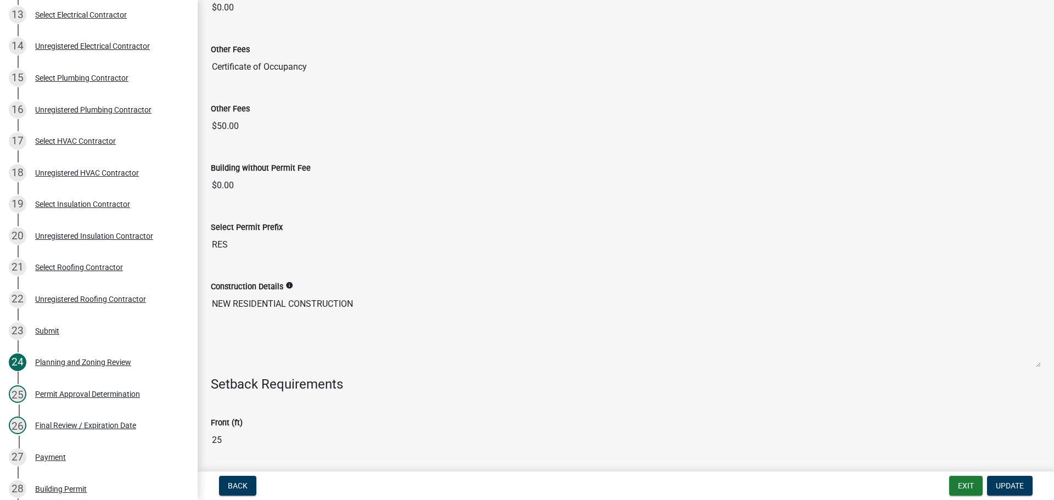
click at [286, 283] on icon "info" at bounding box center [290, 286] width 8 height 8
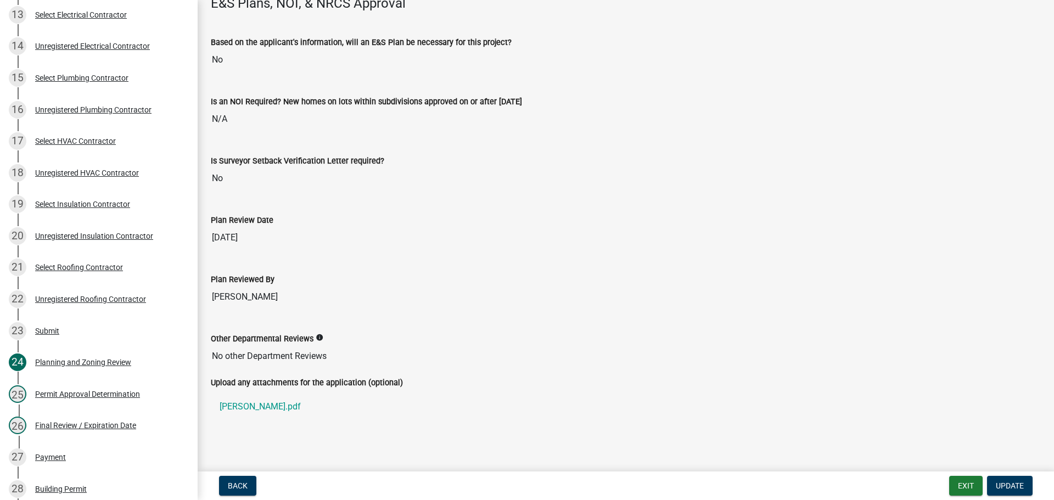
scroll to position [2239, 0]
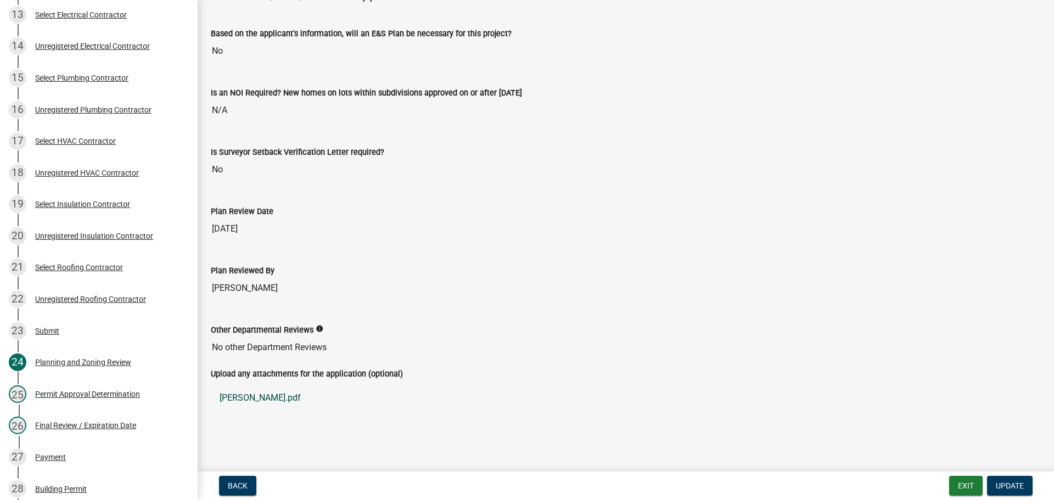
click at [257, 394] on link "[PERSON_NAME].pdf" at bounding box center [626, 398] width 830 height 26
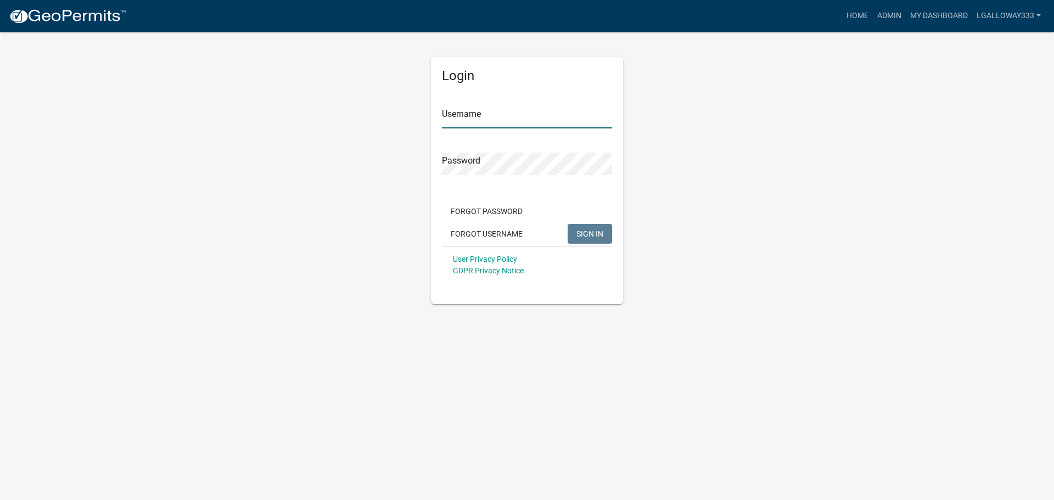
type input "lgalloway333"
click at [596, 235] on span "SIGN IN" at bounding box center [590, 233] width 27 height 9
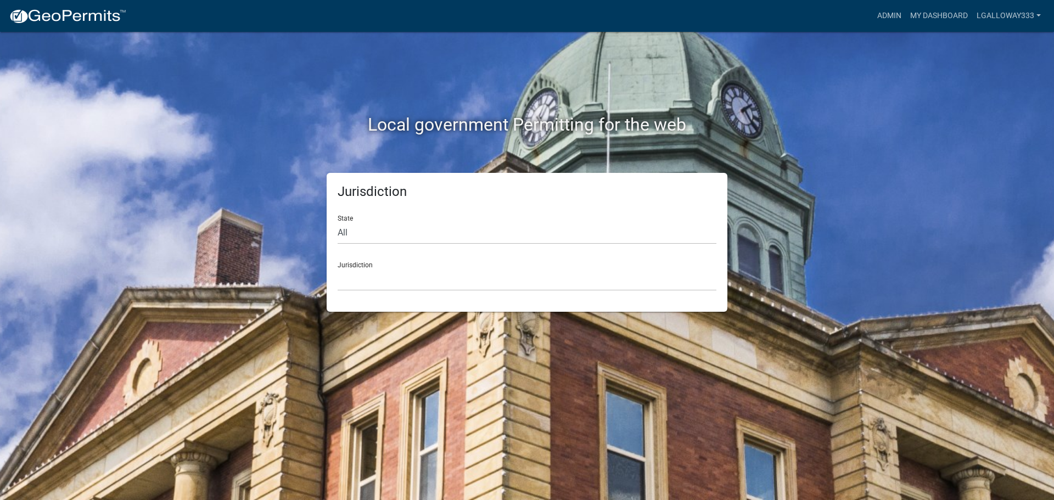
click at [367, 245] on form "State All [US_STATE] [US_STATE] [US_STATE] [US_STATE] [US_STATE] [US_STATE] [US…" at bounding box center [527, 248] width 379 height 85
click at [362, 235] on select "All [US_STATE] [US_STATE] [US_STATE] [US_STATE] [US_STATE] [US_STATE] [US_STATE…" at bounding box center [527, 233] width 379 height 23
select select "[US_STATE]"
click at [338, 222] on select "All [US_STATE] [US_STATE] [US_STATE] [US_STATE] [US_STATE] [US_STATE] [US_STATE…" at bounding box center [527, 233] width 379 height 23
click at [369, 269] on select "City of [GEOGRAPHIC_DATA], [US_STATE] [GEOGRAPHIC_DATA], [US_STATE][PERSON_NAME…" at bounding box center [527, 280] width 379 height 23
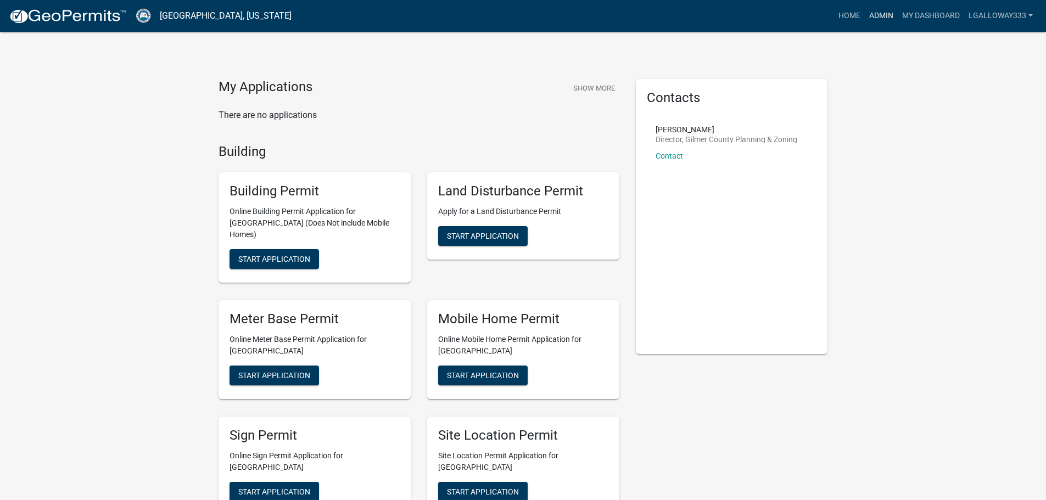
drag, startPoint x: 888, startPoint y: 18, endPoint x: 881, endPoint y: 18, distance: 7.7
click at [888, 18] on link "Admin" at bounding box center [881, 15] width 33 height 21
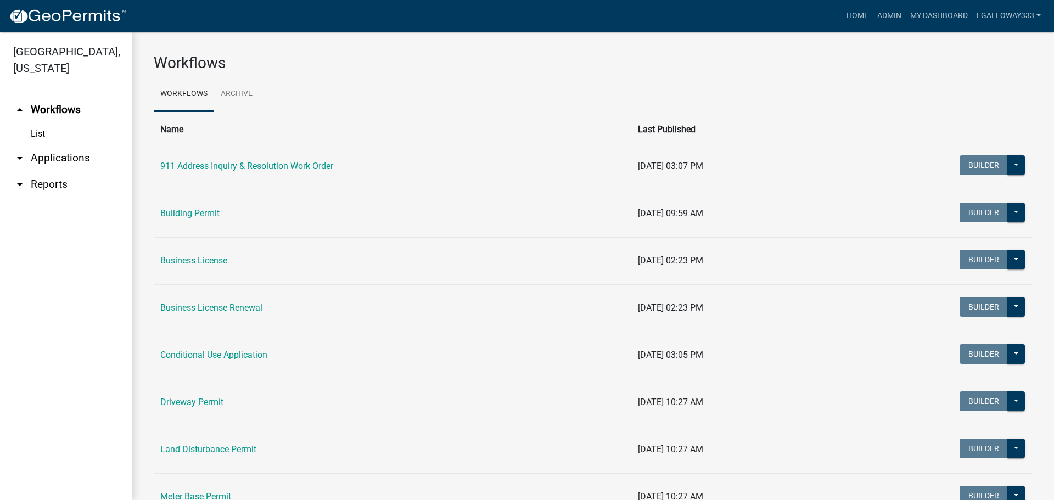
click at [53, 158] on link "arrow_drop_down Applications" at bounding box center [66, 158] width 132 height 26
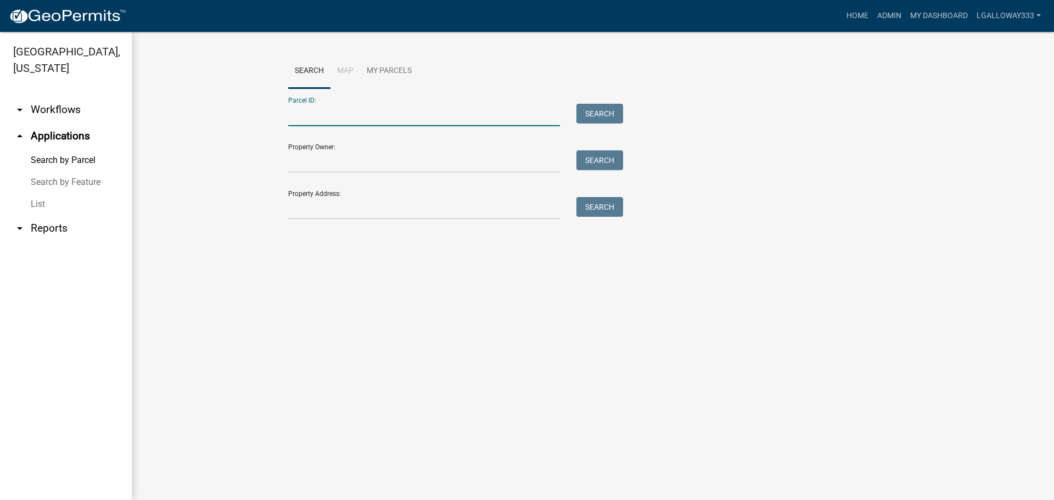
click at [331, 116] on input "Parcel ID:" at bounding box center [424, 115] width 272 height 23
type input "3011k-157"
click at [585, 115] on button "Search" at bounding box center [600, 114] width 47 height 20
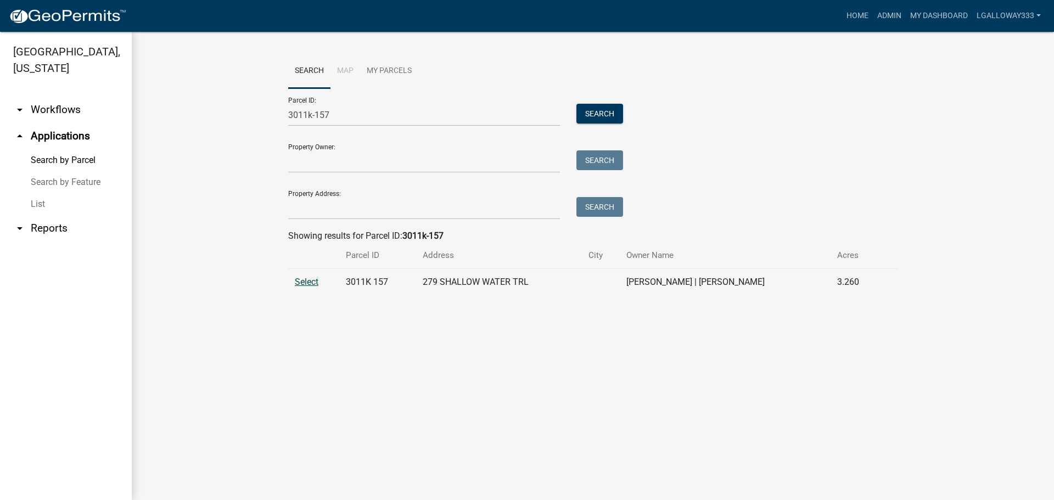
click at [316, 283] on span "Select" at bounding box center [307, 282] width 24 height 10
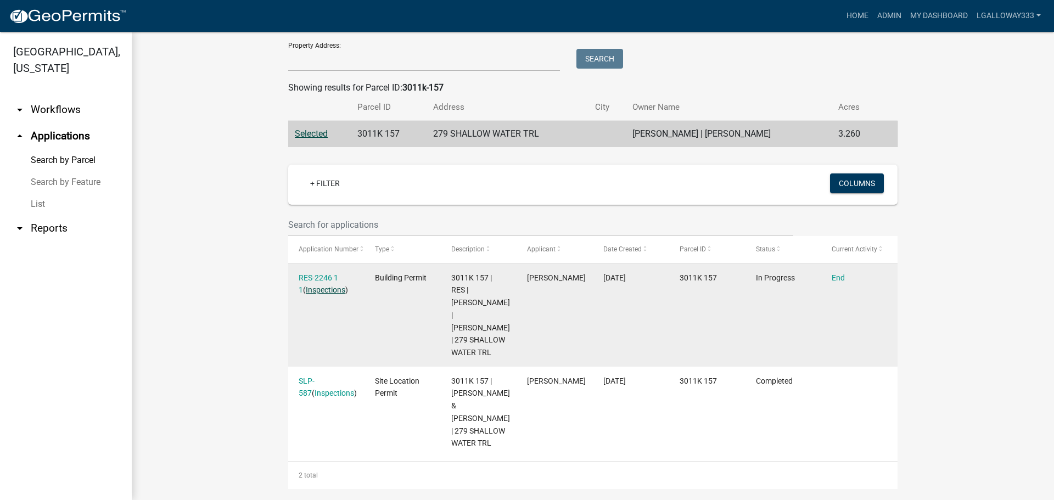
scroll to position [159, 0]
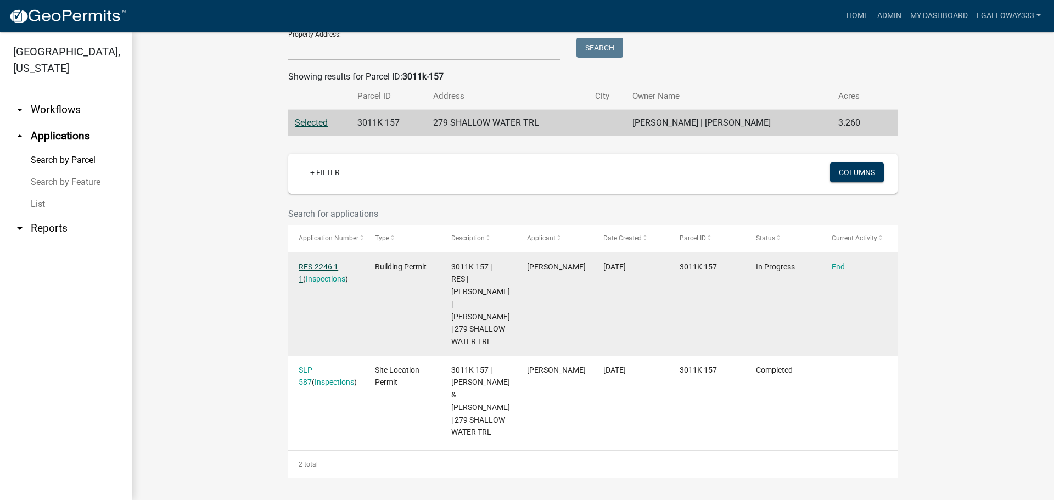
click at [308, 270] on link "RES-2246 1 1" at bounding box center [319, 272] width 40 height 21
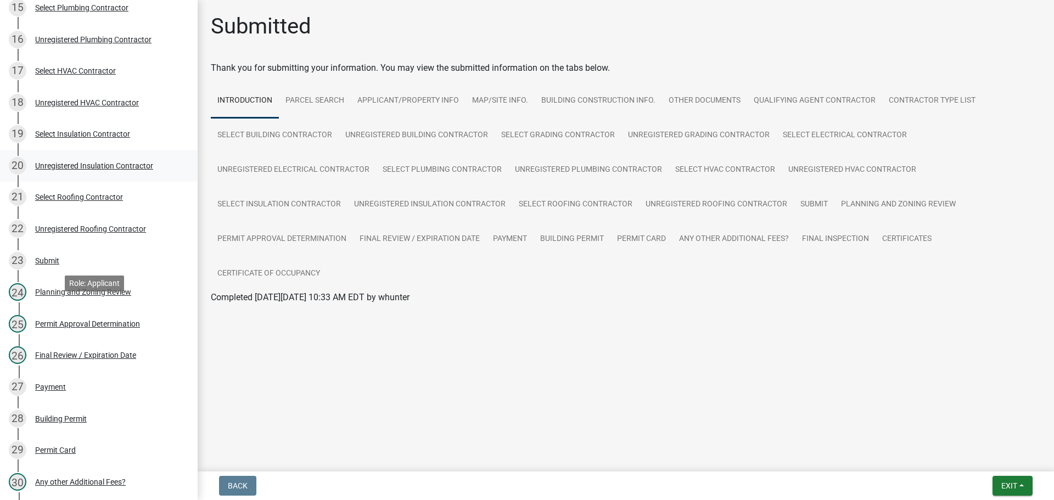
scroll to position [659, 0]
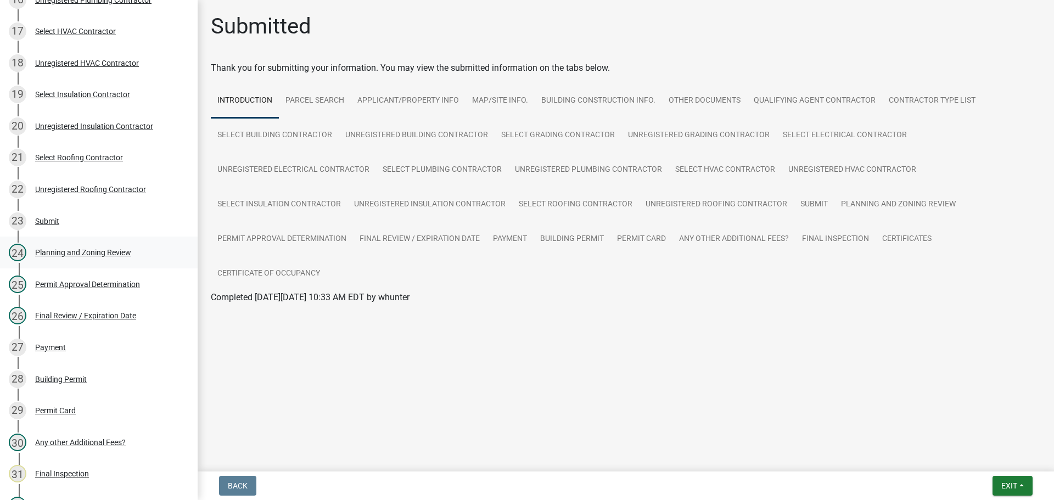
click at [89, 255] on div "Planning and Zoning Review" at bounding box center [83, 253] width 96 height 8
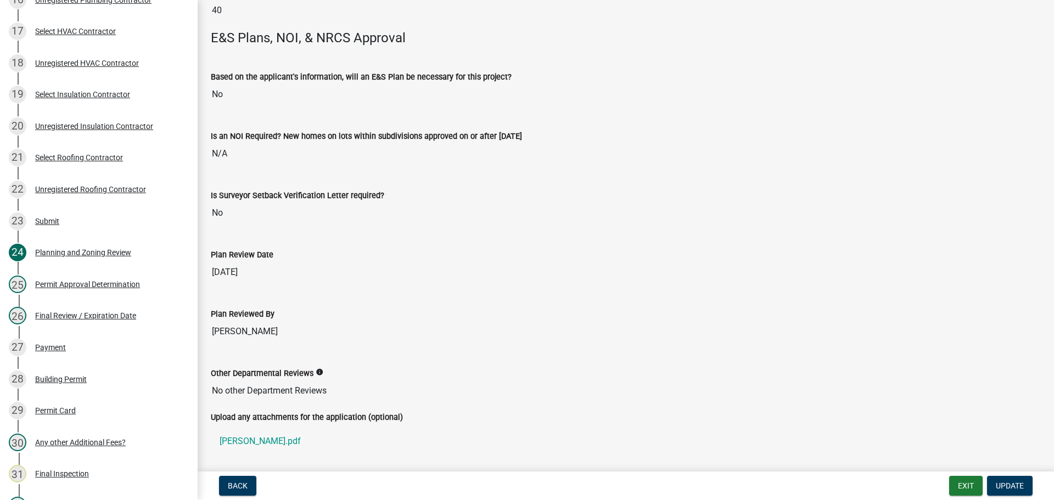
scroll to position [2239, 0]
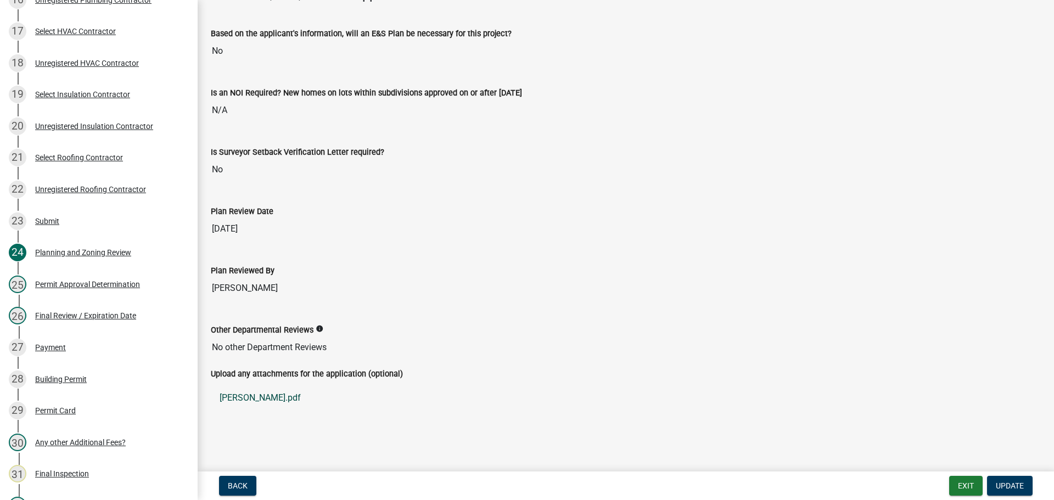
click at [247, 394] on link "[PERSON_NAME].pdf" at bounding box center [626, 398] width 830 height 26
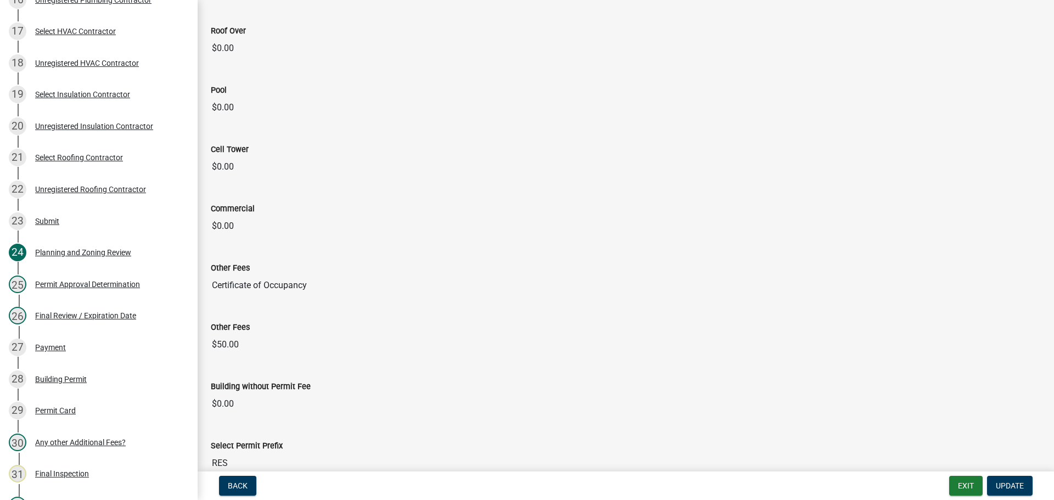
scroll to position [1251, 0]
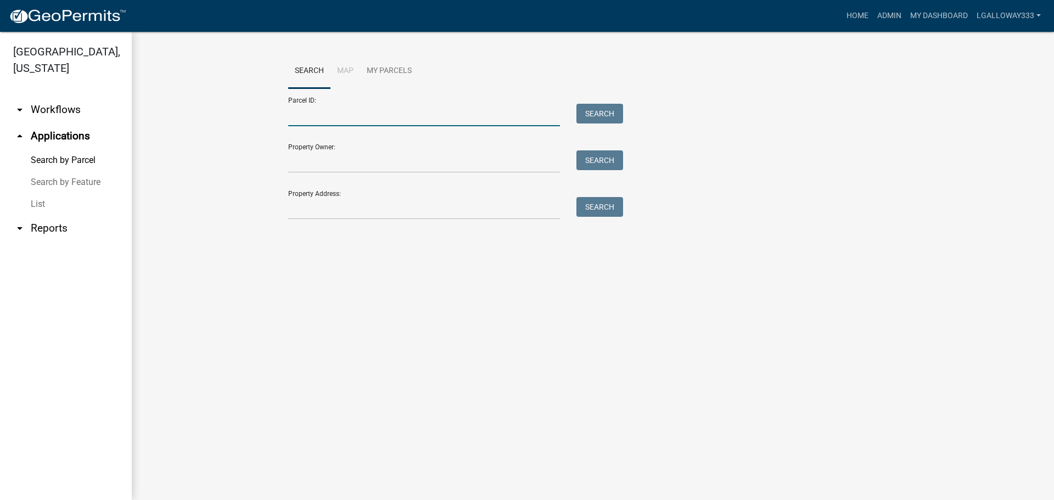
click at [339, 109] on input "Parcel ID:" at bounding box center [424, 115] width 272 height 23
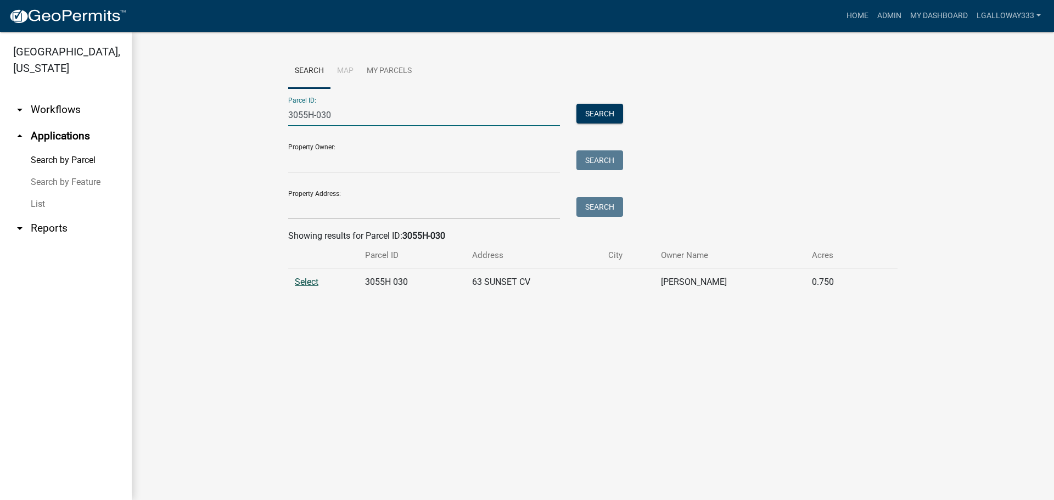
type input "3055H-030"
click at [316, 283] on span "Select" at bounding box center [307, 282] width 24 height 10
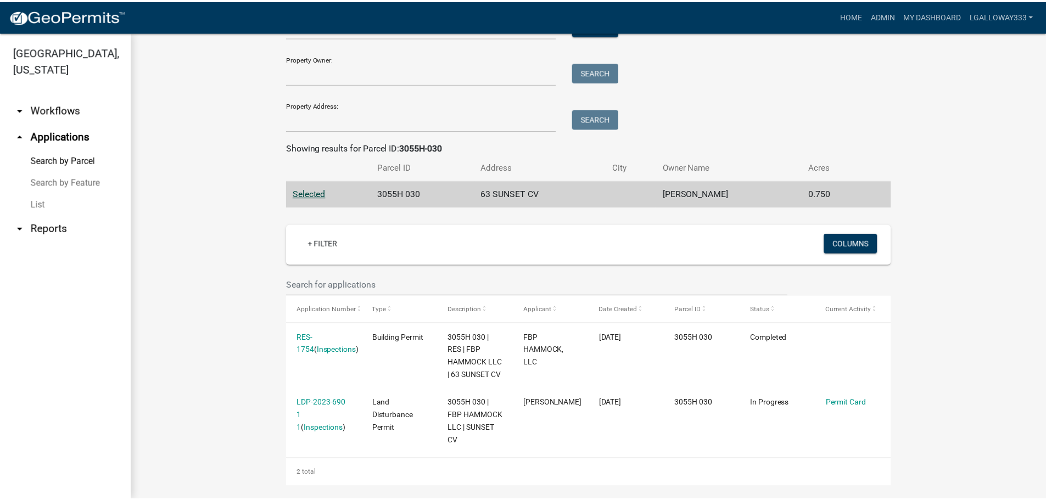
scroll to position [97, 0]
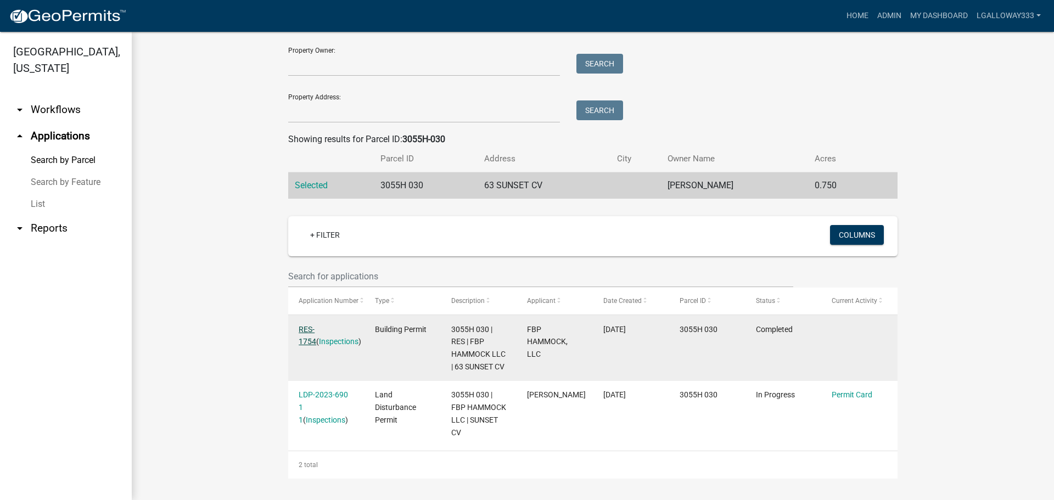
click at [311, 327] on link "RES-1754" at bounding box center [308, 335] width 18 height 21
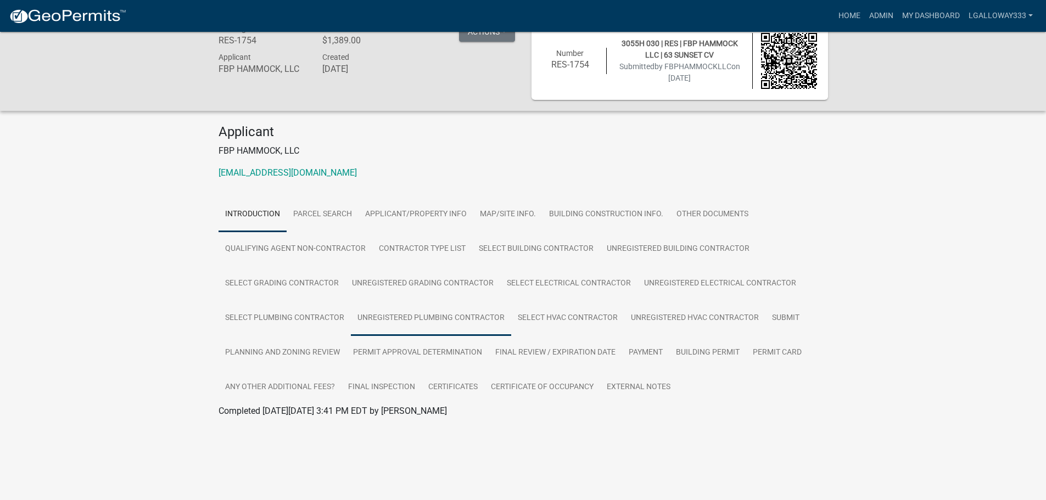
scroll to position [32, 0]
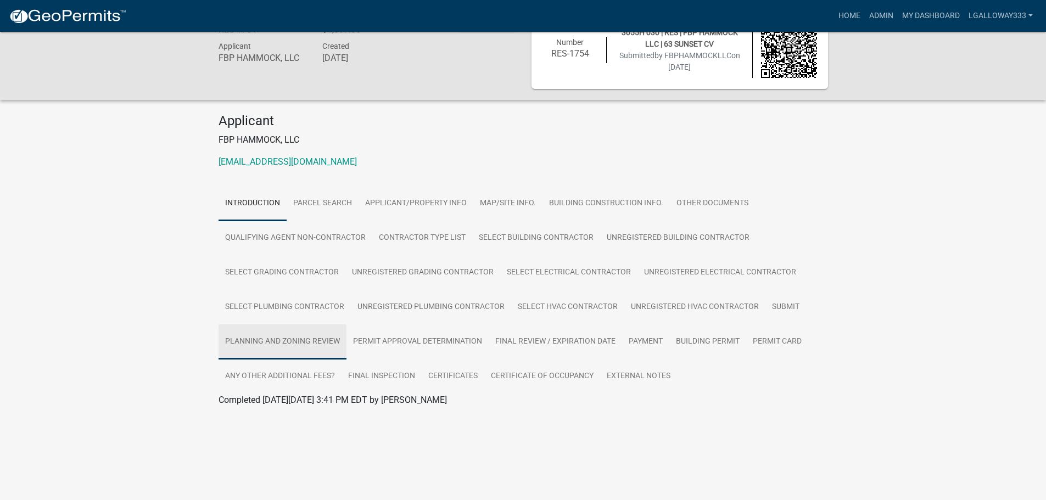
click at [276, 342] on link "Planning and Zoning Review" at bounding box center [283, 342] width 128 height 35
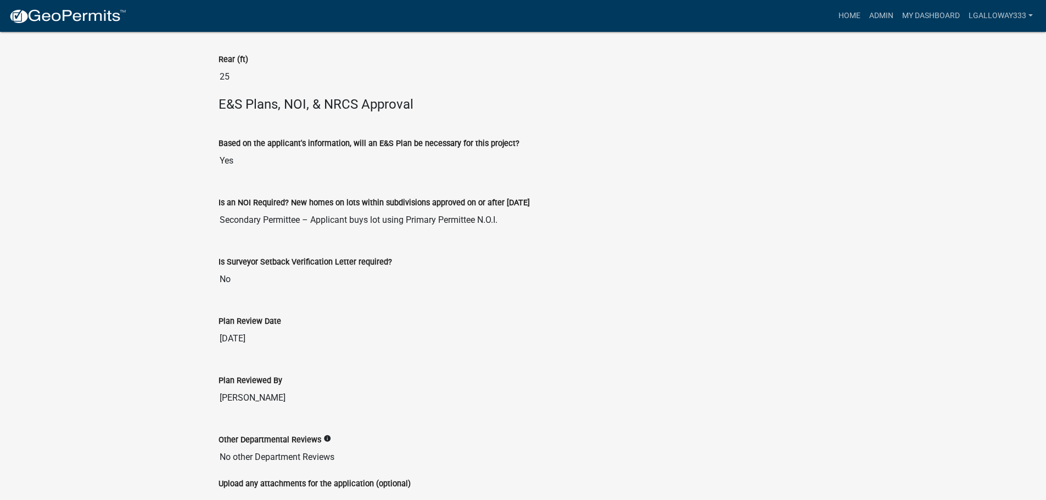
scroll to position [2550, 0]
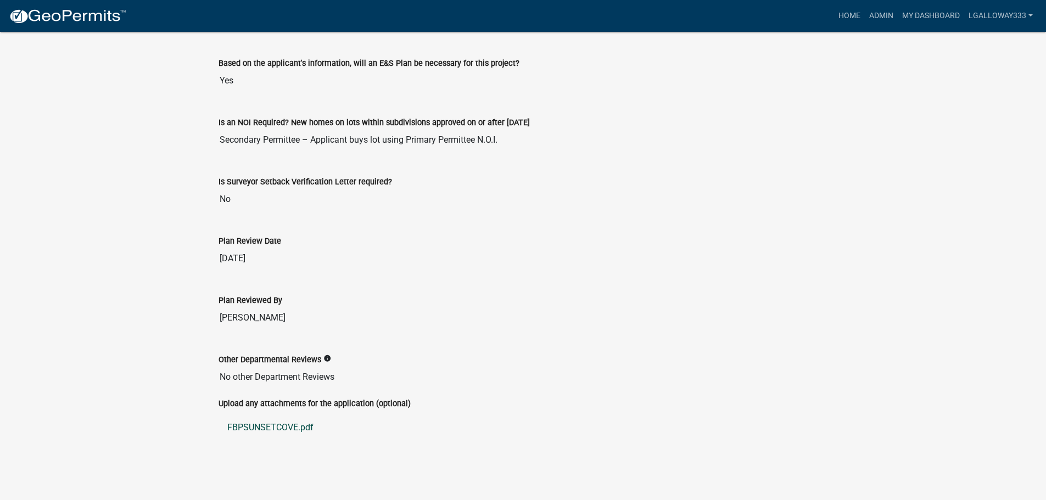
click at [272, 424] on link "FBPSUNSETCOVE.pdf" at bounding box center [524, 428] width 610 height 26
click at [874, 19] on link "Admin" at bounding box center [881, 15] width 33 height 21
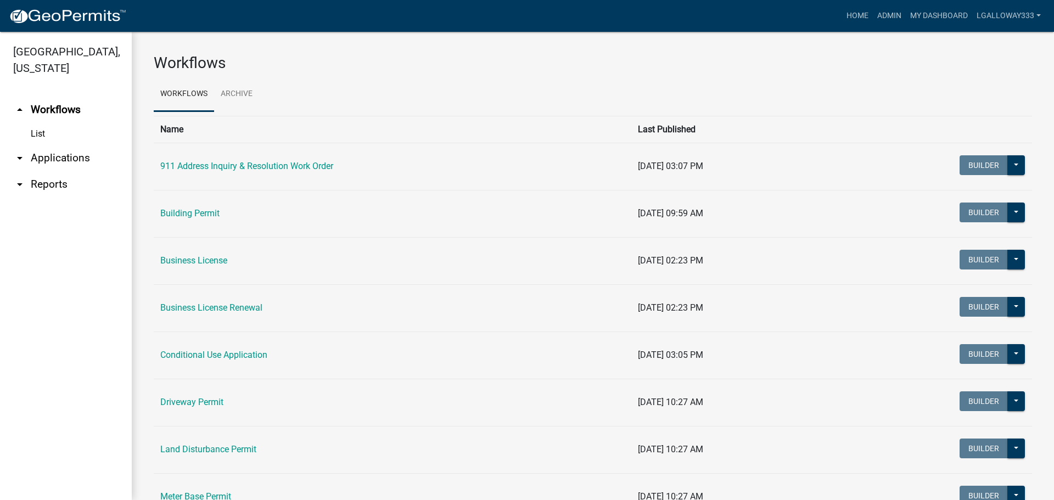
click at [59, 106] on link "arrow_drop_up Workflows" at bounding box center [66, 110] width 132 height 26
click at [210, 214] on link "Building Permit" at bounding box center [189, 213] width 59 height 10
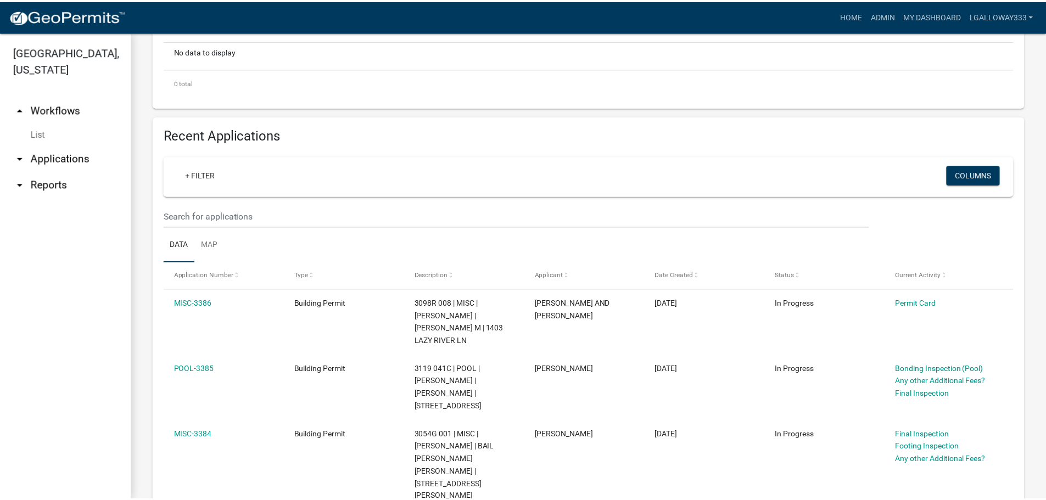
scroll to position [275, 0]
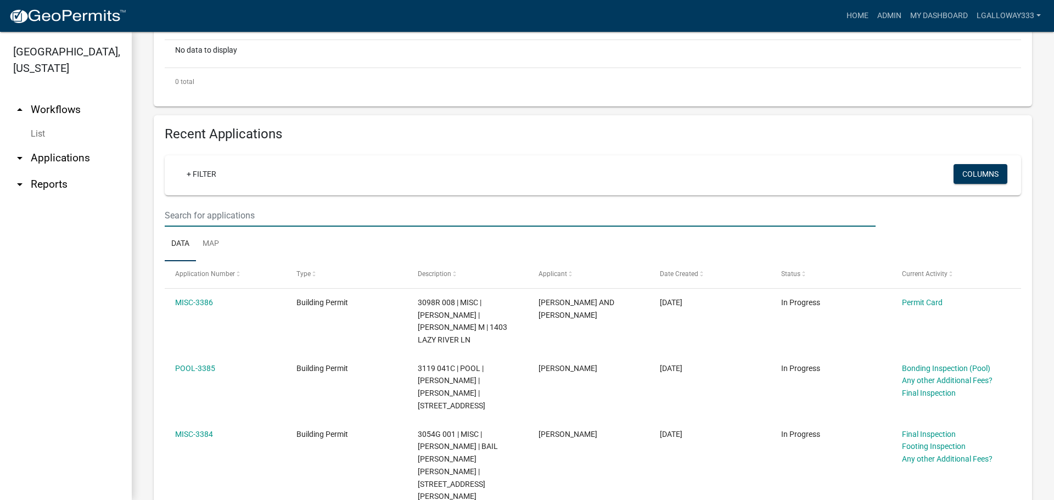
click at [237, 220] on input "text" at bounding box center [520, 215] width 711 height 23
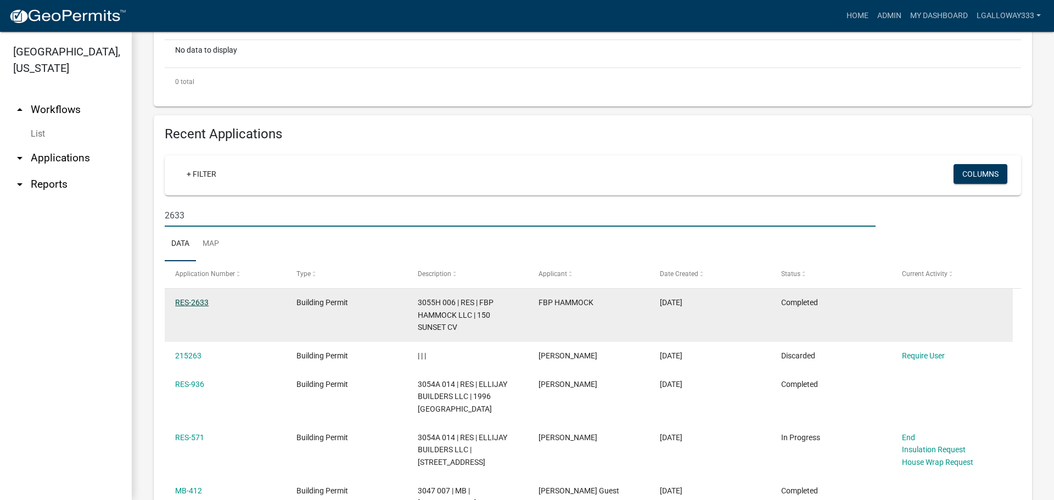
type input "2633"
click at [204, 304] on link "RES-2633" at bounding box center [191, 302] width 33 height 9
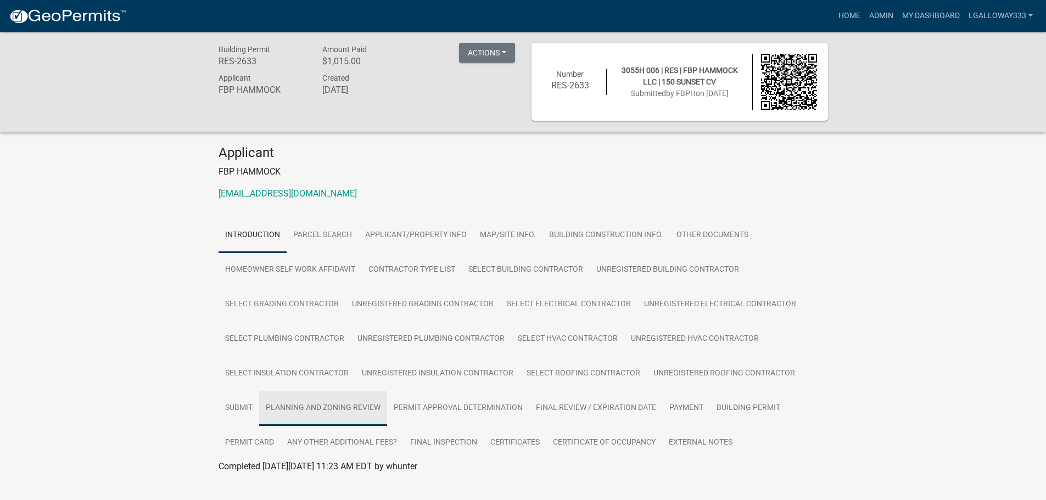
click at [318, 403] on link "Planning and Zoning Review" at bounding box center [323, 408] width 128 height 35
click at [351, 404] on link "Planning and Zoning Review" at bounding box center [323, 408] width 128 height 35
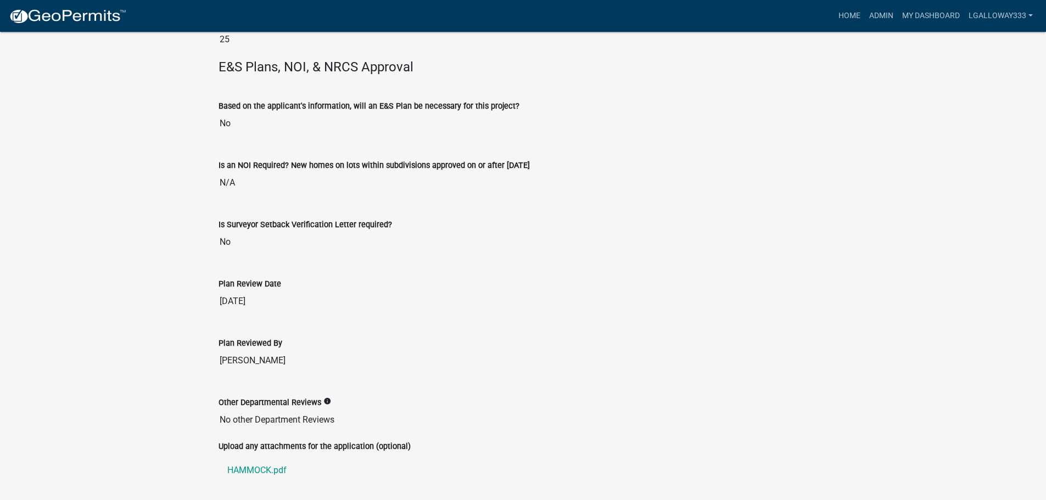
scroll to position [2621, 0]
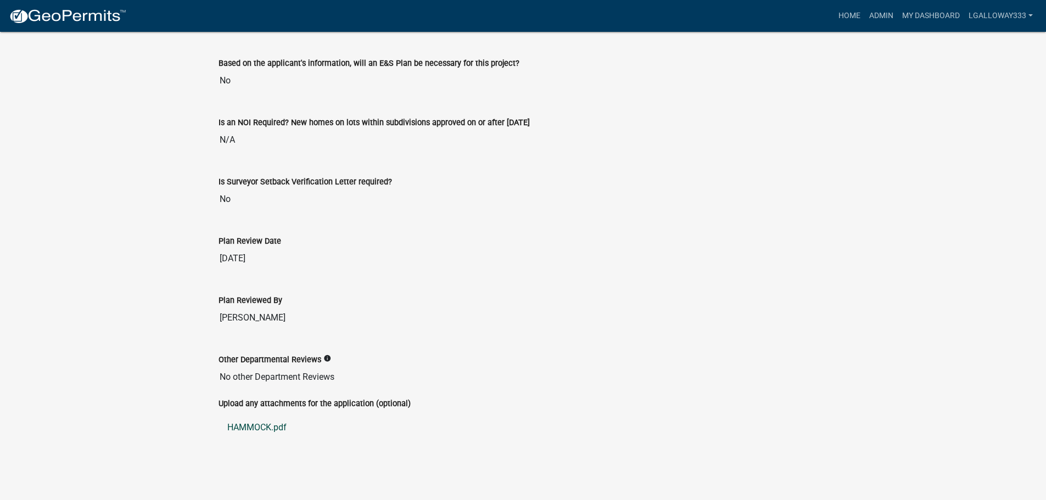
click at [264, 423] on link "HAMMOCK.pdf" at bounding box center [524, 428] width 610 height 26
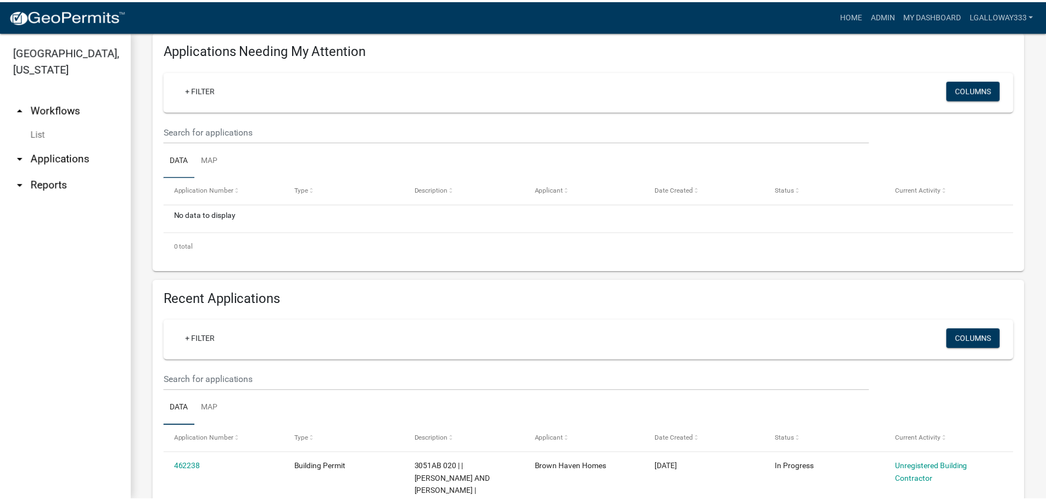
scroll to position [220, 0]
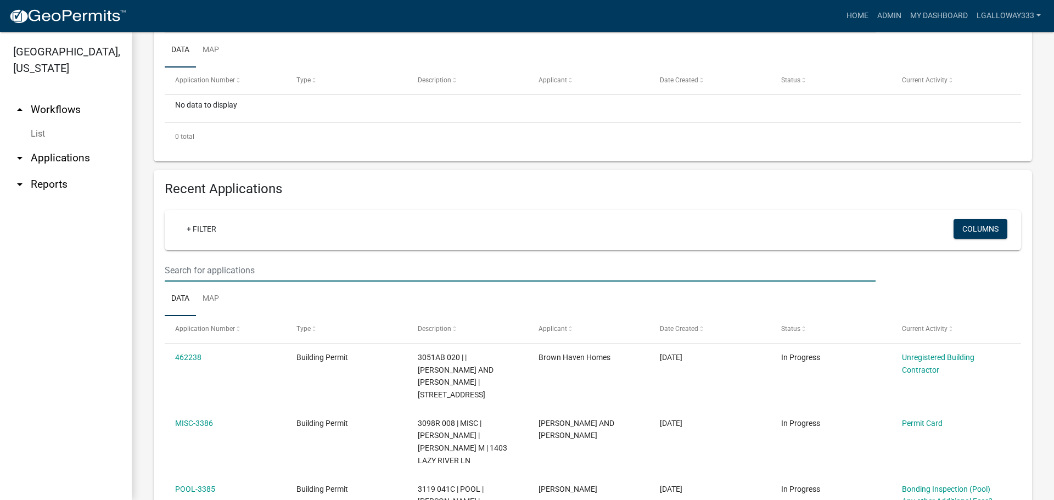
click at [227, 33] on input "text" at bounding box center [520, 21] width 711 height 23
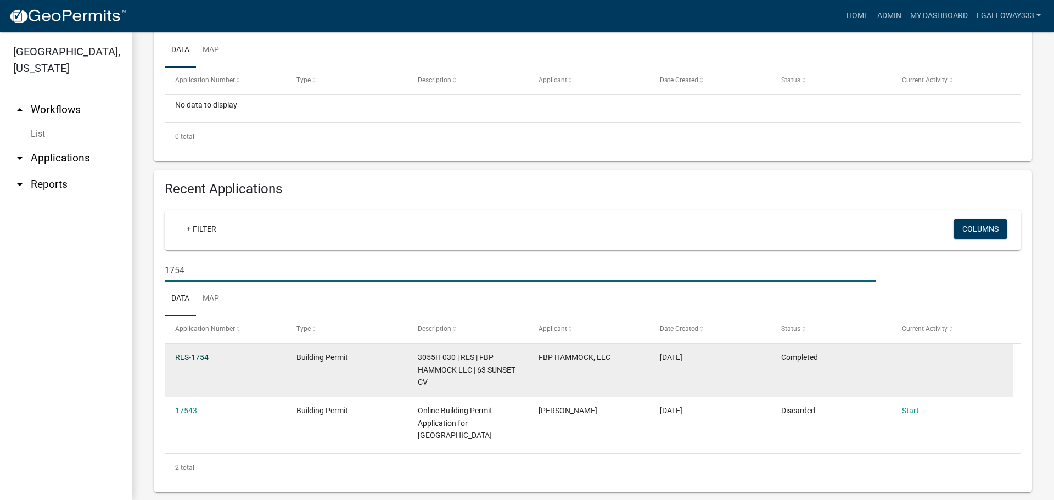
type input "1754"
click at [208, 355] on link "RES-1754" at bounding box center [191, 357] width 33 height 9
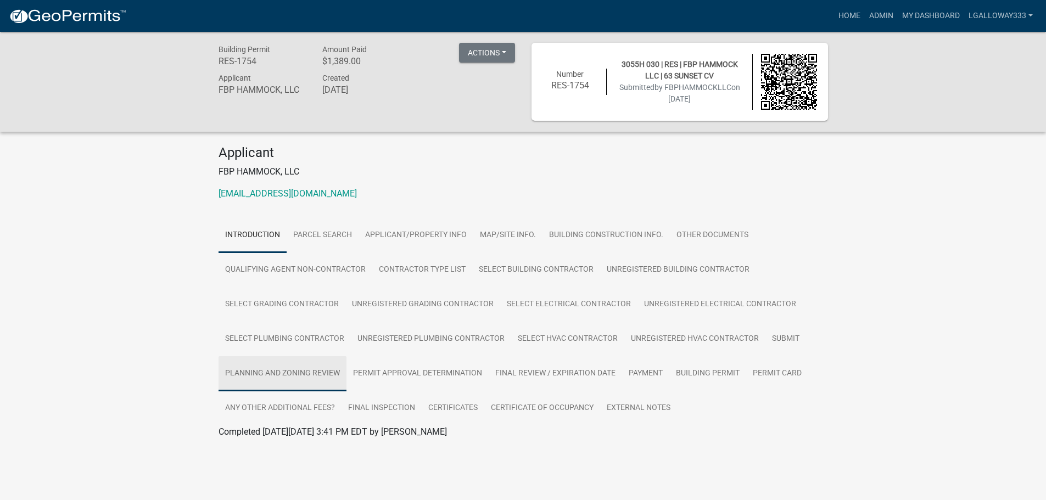
click at [265, 367] on link "Planning and Zoning Review" at bounding box center [283, 373] width 128 height 35
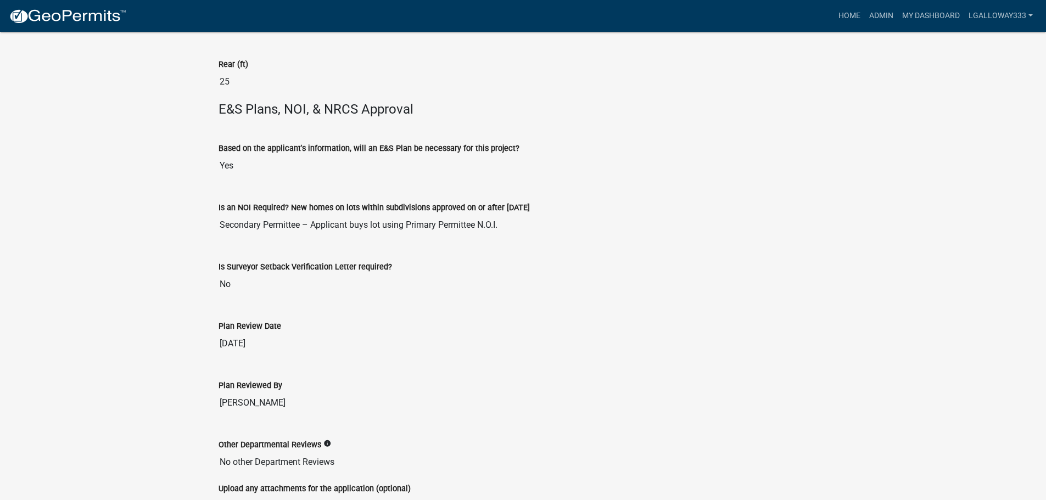
scroll to position [2550, 0]
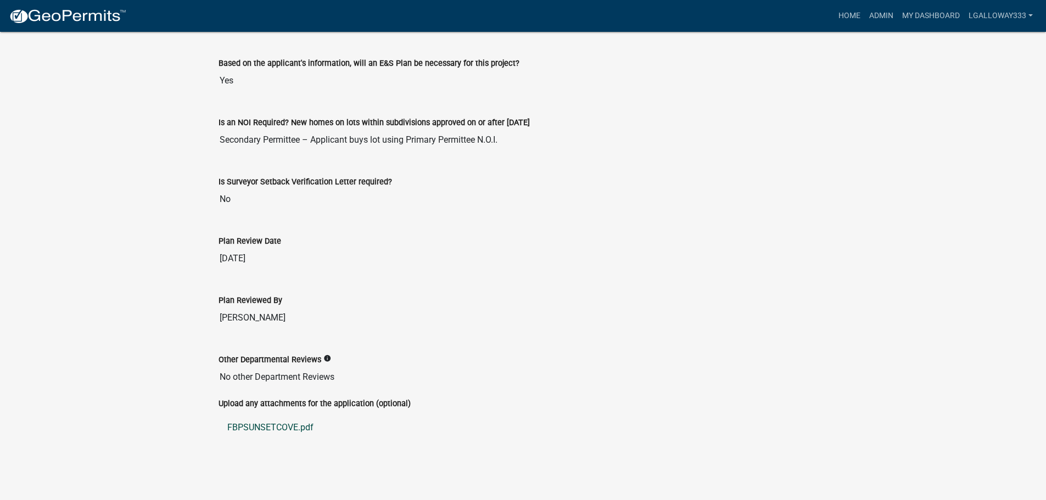
click at [266, 426] on link "FBPSUNSETCOVE.pdf" at bounding box center [524, 428] width 610 height 26
click at [298, 425] on link "FBPSUNSETCOVE.pdf" at bounding box center [524, 428] width 610 height 26
